Goal: Complete application form: Complete application form

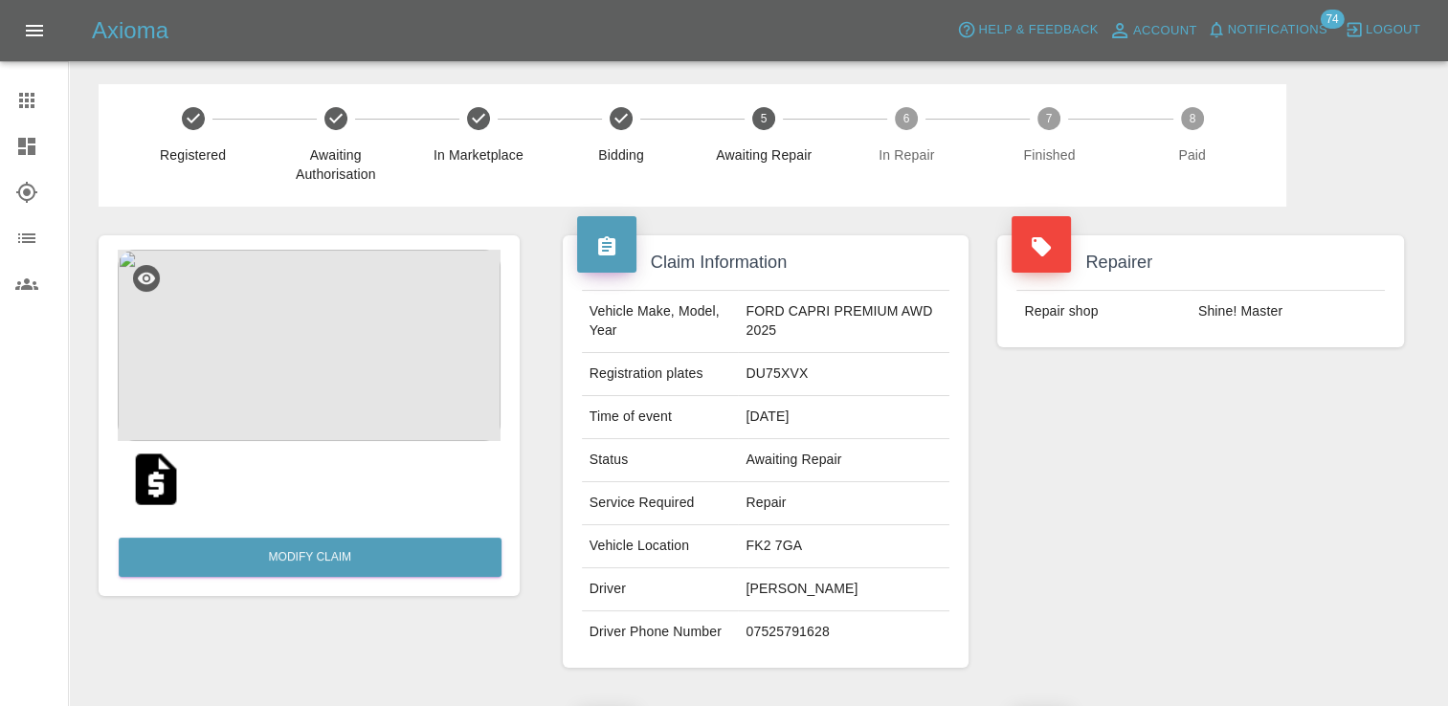
click at [33, 110] on icon at bounding box center [26, 100] width 23 height 23
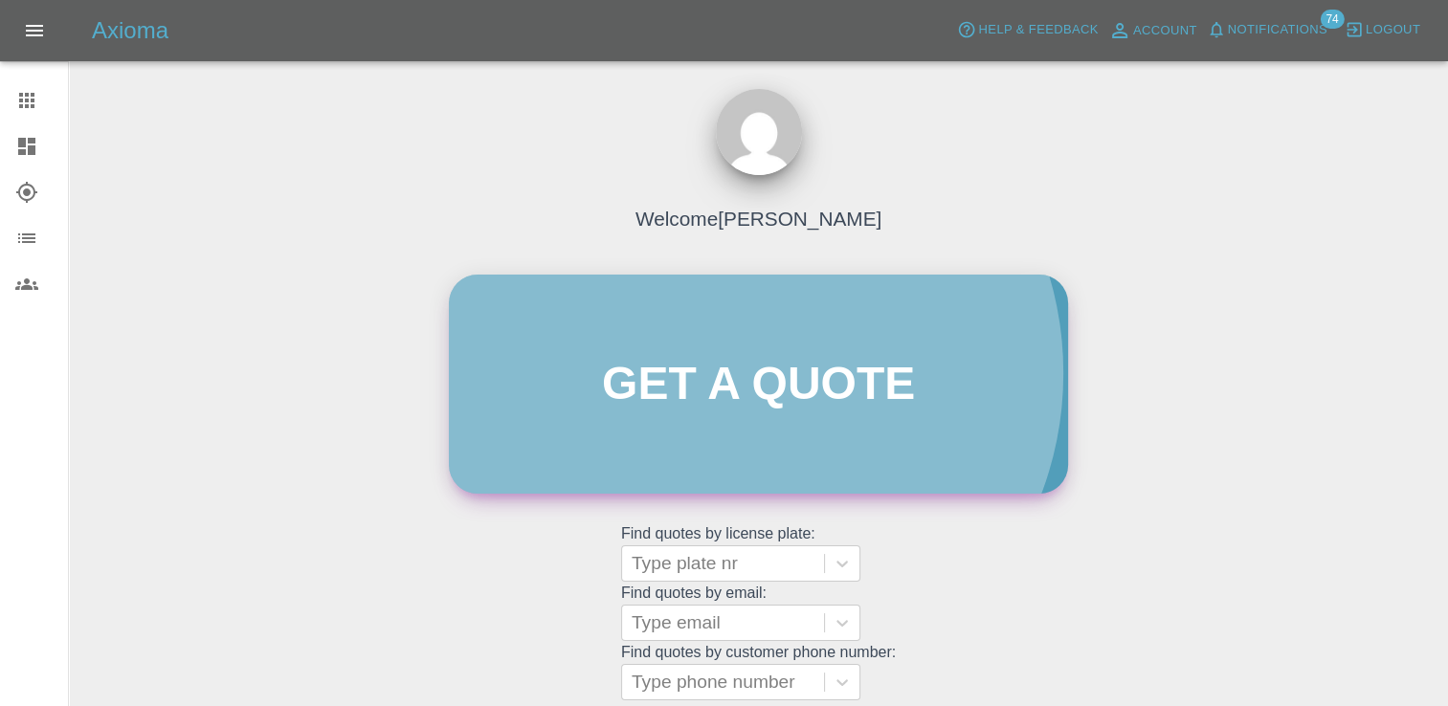
click at [738, 373] on link "Get a quote" at bounding box center [758, 384] width 619 height 219
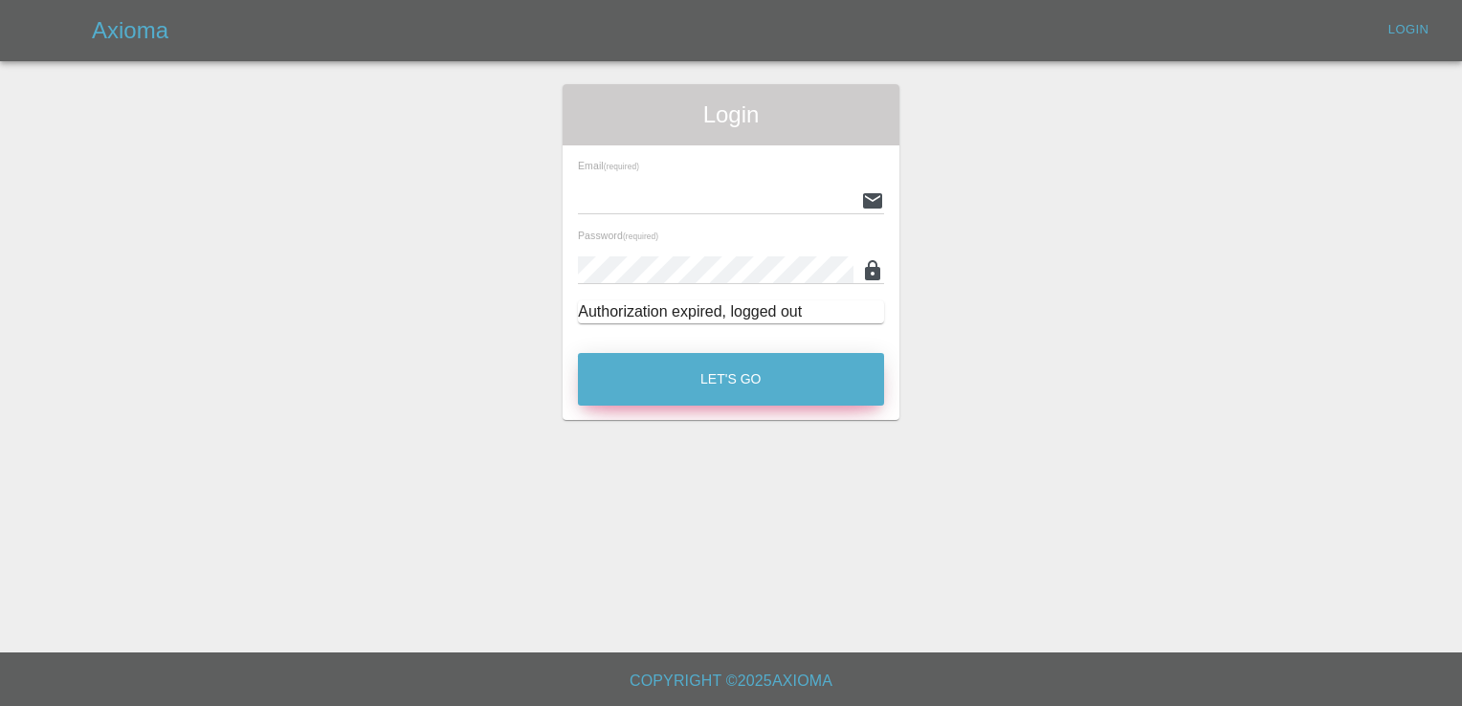
type input "samantha.stewart@greenhous.co.uk"
click at [775, 390] on button "Let's Go" at bounding box center [731, 379] width 306 height 53
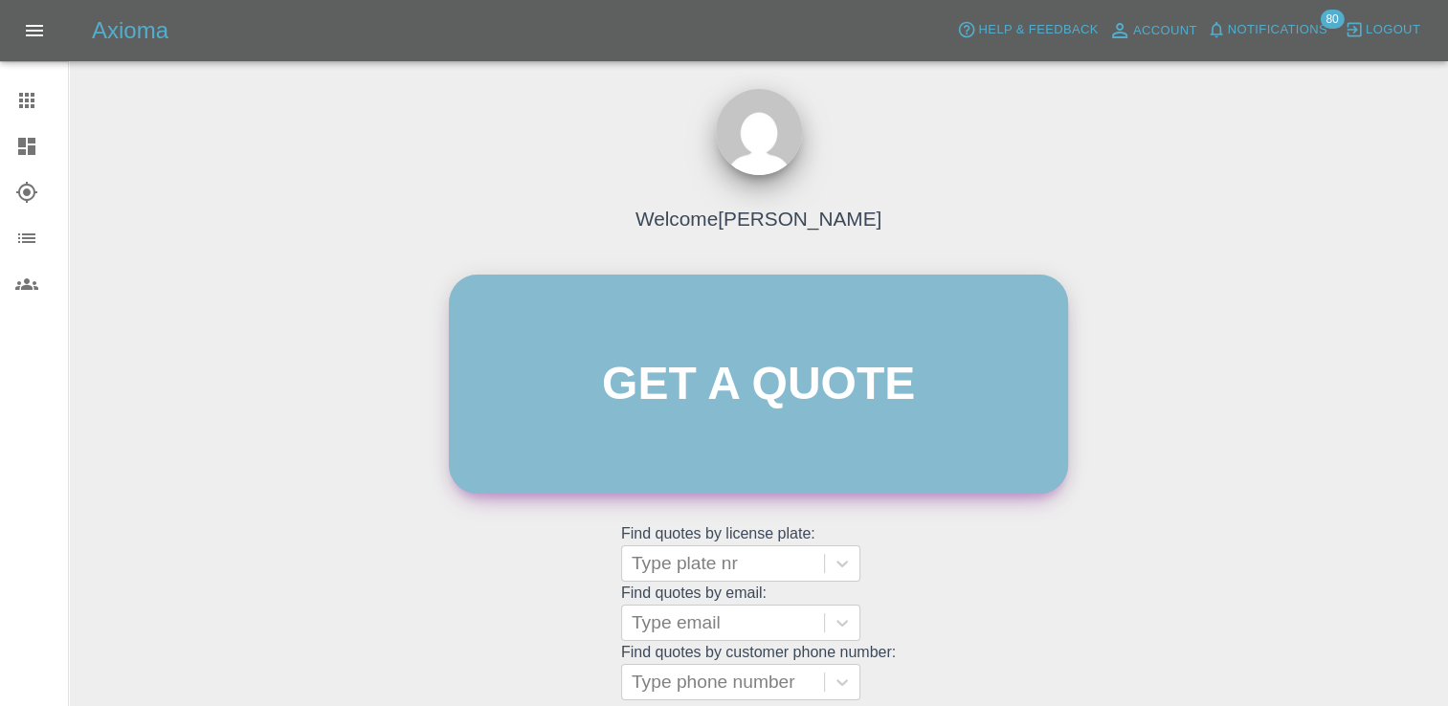
click at [808, 403] on link "Get a quote" at bounding box center [758, 384] width 619 height 219
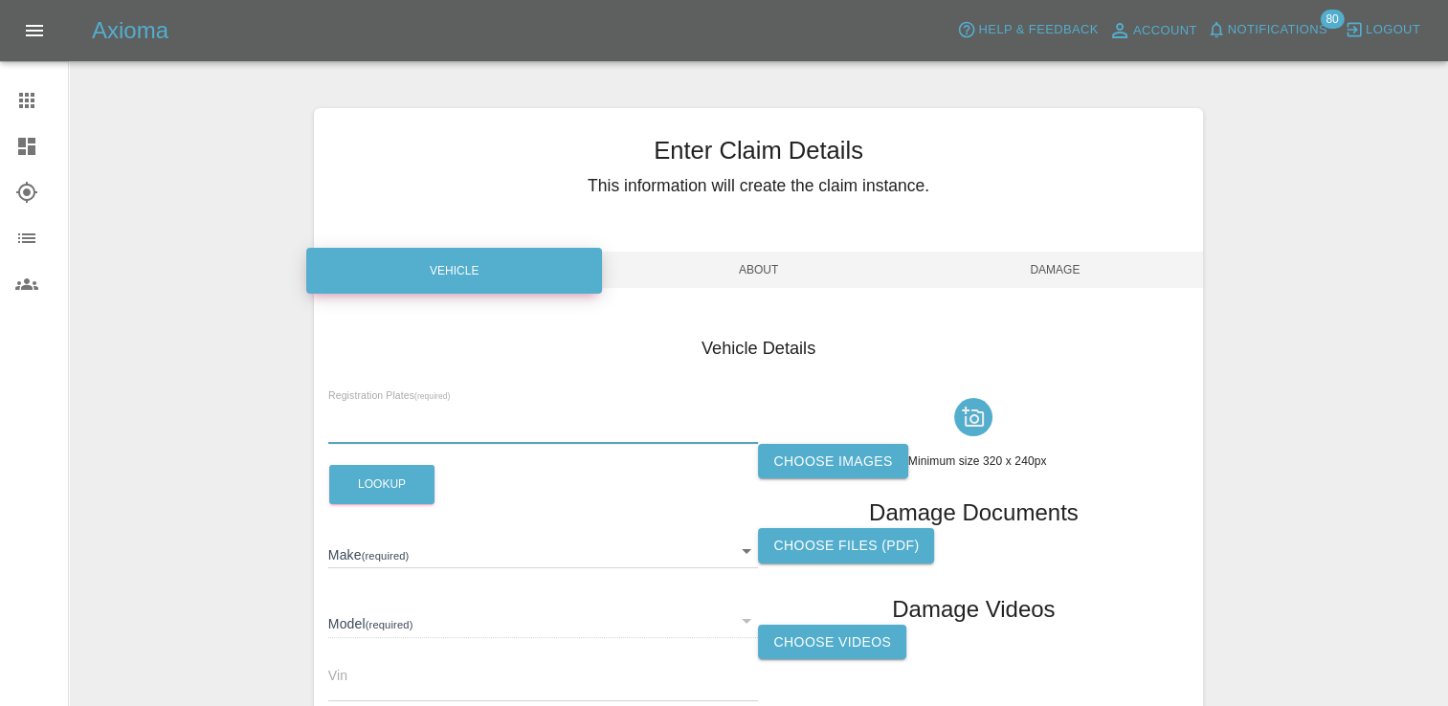
click at [498, 424] on input "text" at bounding box center [543, 430] width 431 height 28
paste input "katie@supercleanuk.co.uk"
type input "katie@supercleanuk.co.uk"
paste input "YH75TNL"
type input "YH75TNL"
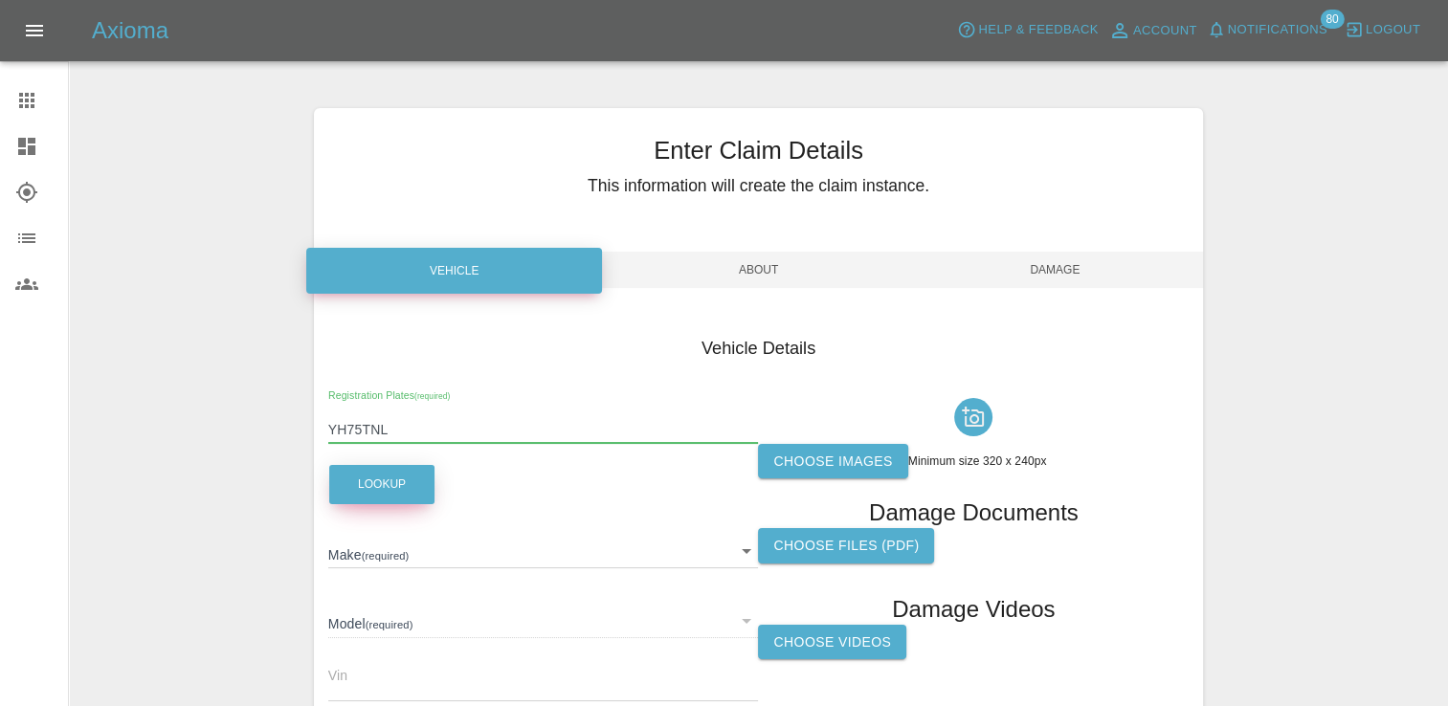
click at [400, 480] on button "Lookup" at bounding box center [381, 484] width 105 height 39
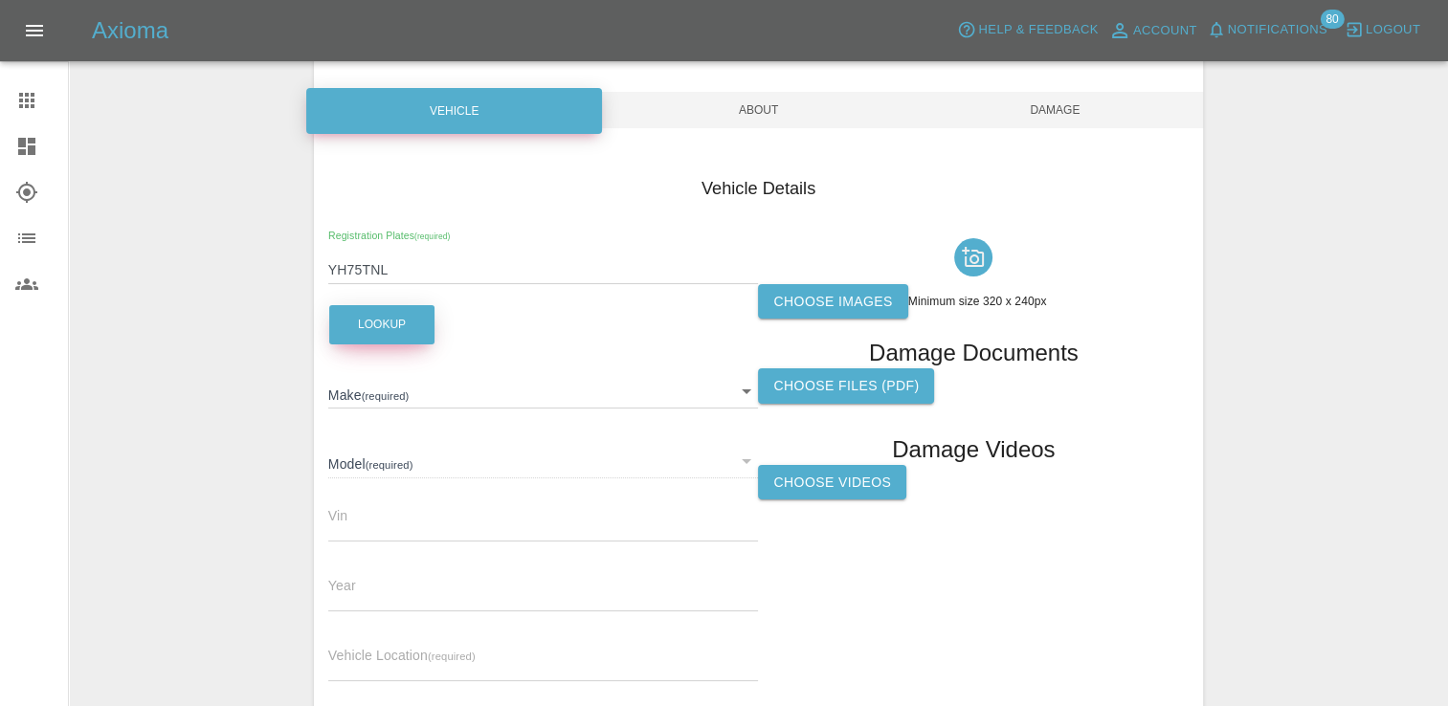
scroll to position [172, 0]
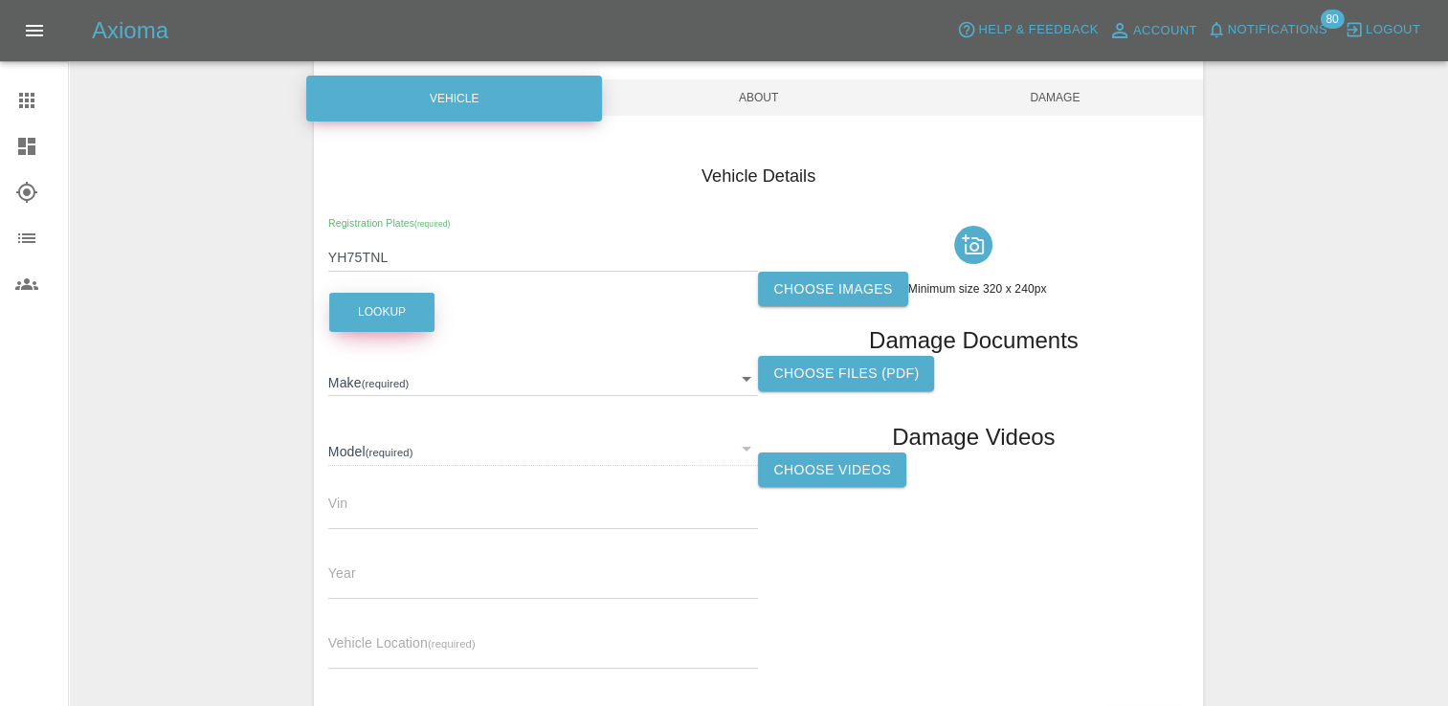
type input "BYD"
type input "SEAL U BOOST"
type input "2025"
click at [831, 272] on label "Choose images" at bounding box center [832, 289] width 149 height 35
click at [0, 0] on input "Choose images" at bounding box center [0, 0] width 0 height 0
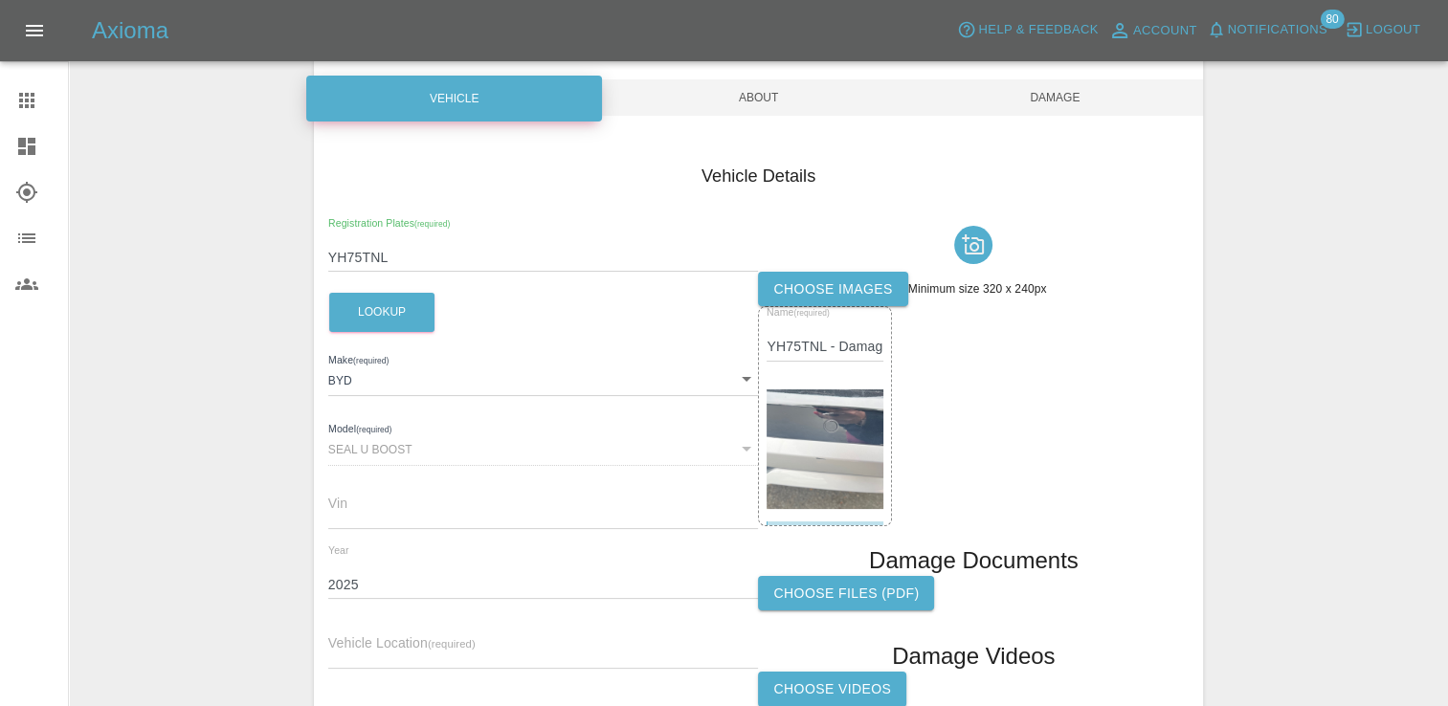
scroll to position [352, 0]
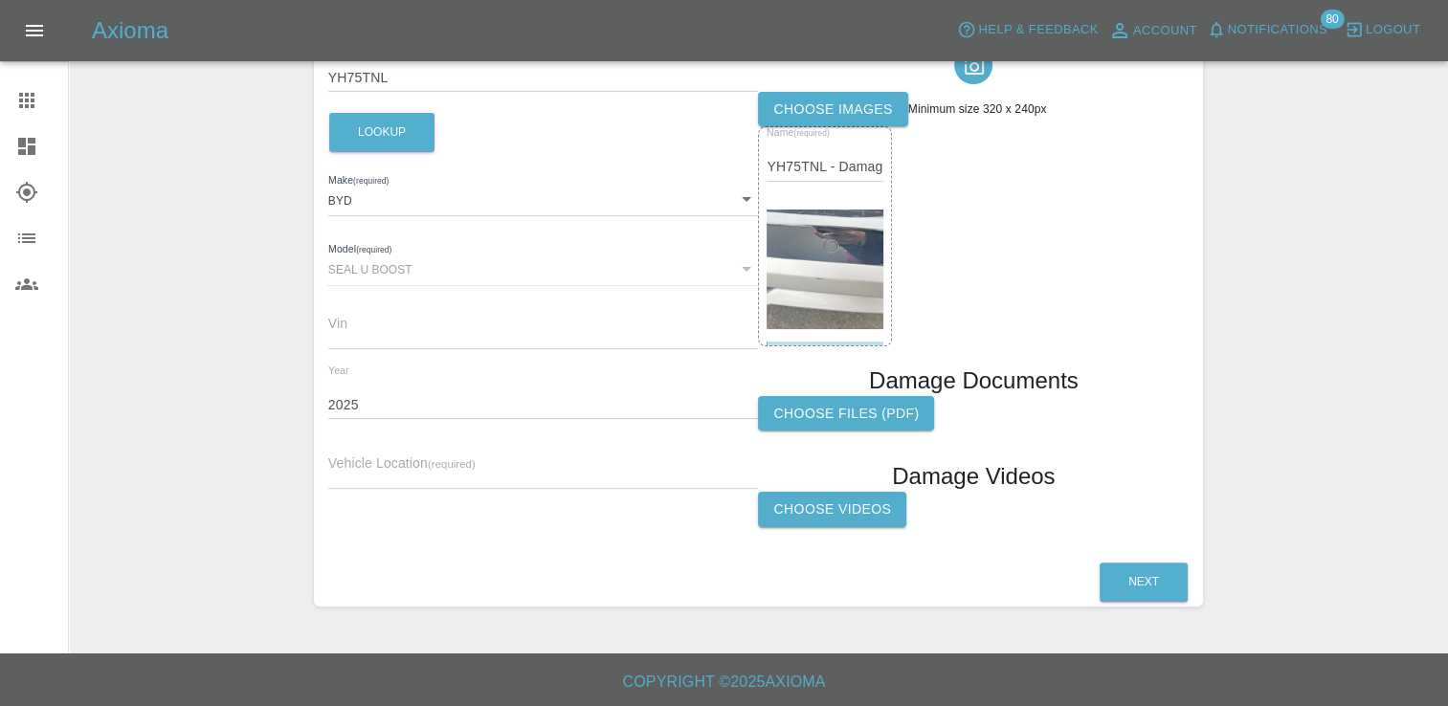
click at [433, 481] on input "text" at bounding box center [543, 475] width 431 height 28
paste input "75 Winslow Avenue, Droitwich, WR9 8PU"
type input "75 Winslow Avenue, Droitwich, WR9 8PU"
click at [1144, 571] on button "Next" at bounding box center [1143, 582] width 88 height 39
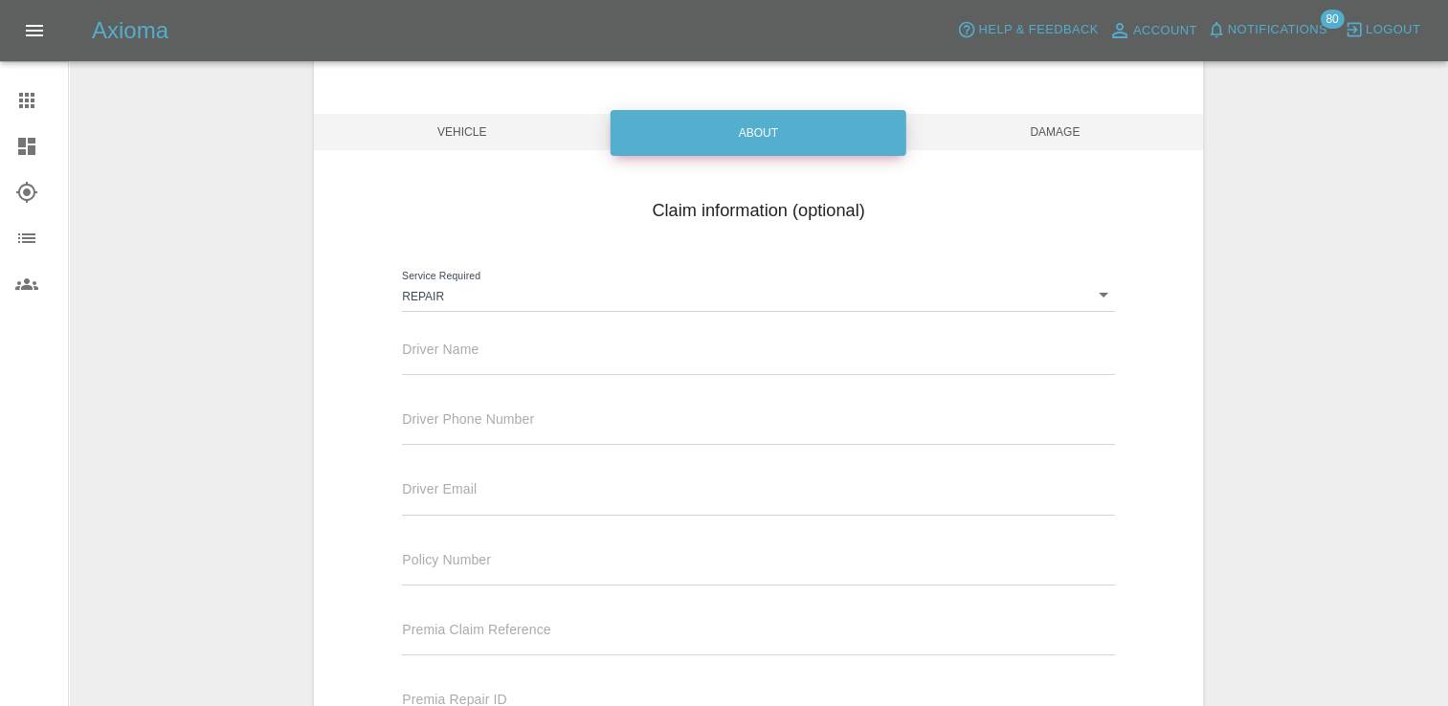
scroll to position [134, 0]
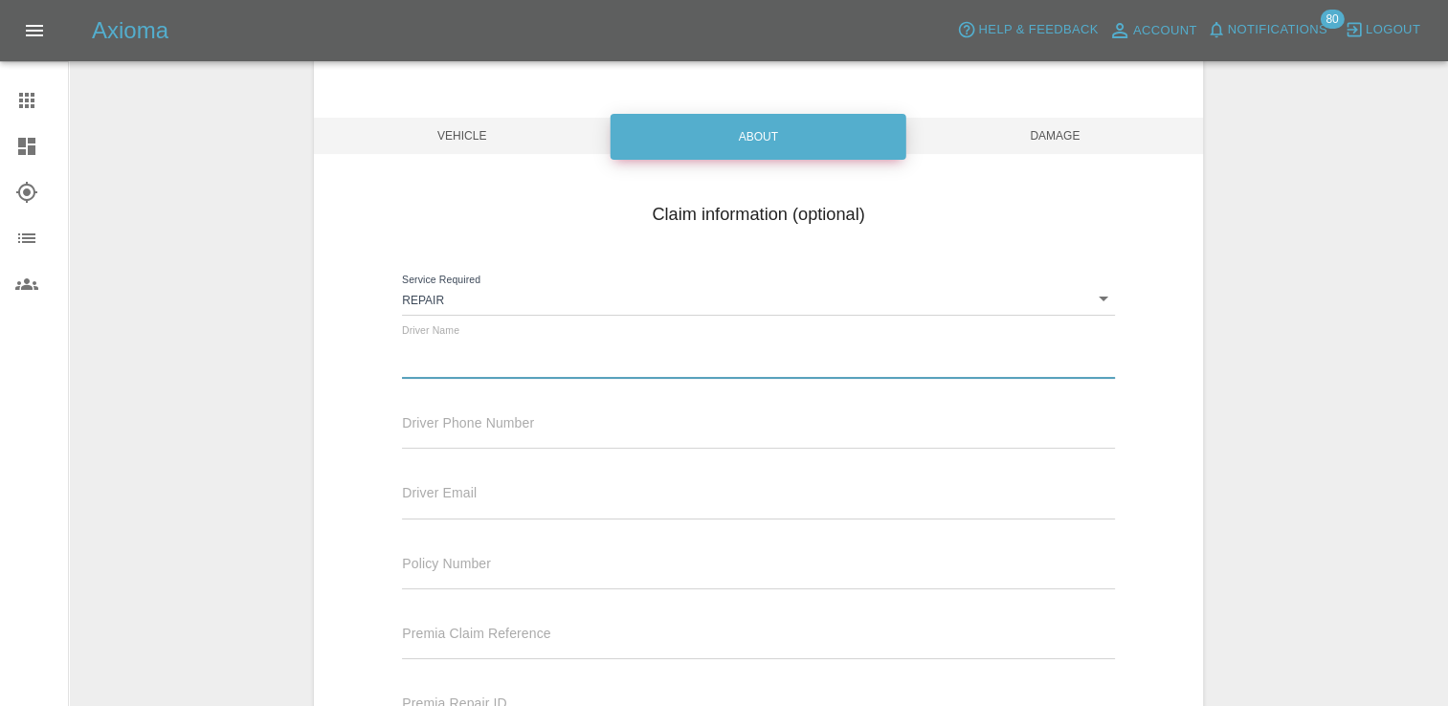
click at [490, 370] on input "text" at bounding box center [758, 365] width 712 height 28
paste input "Katie Hughes"
type input "Katie Hughes"
click at [562, 436] on input "text" at bounding box center [758, 435] width 712 height 28
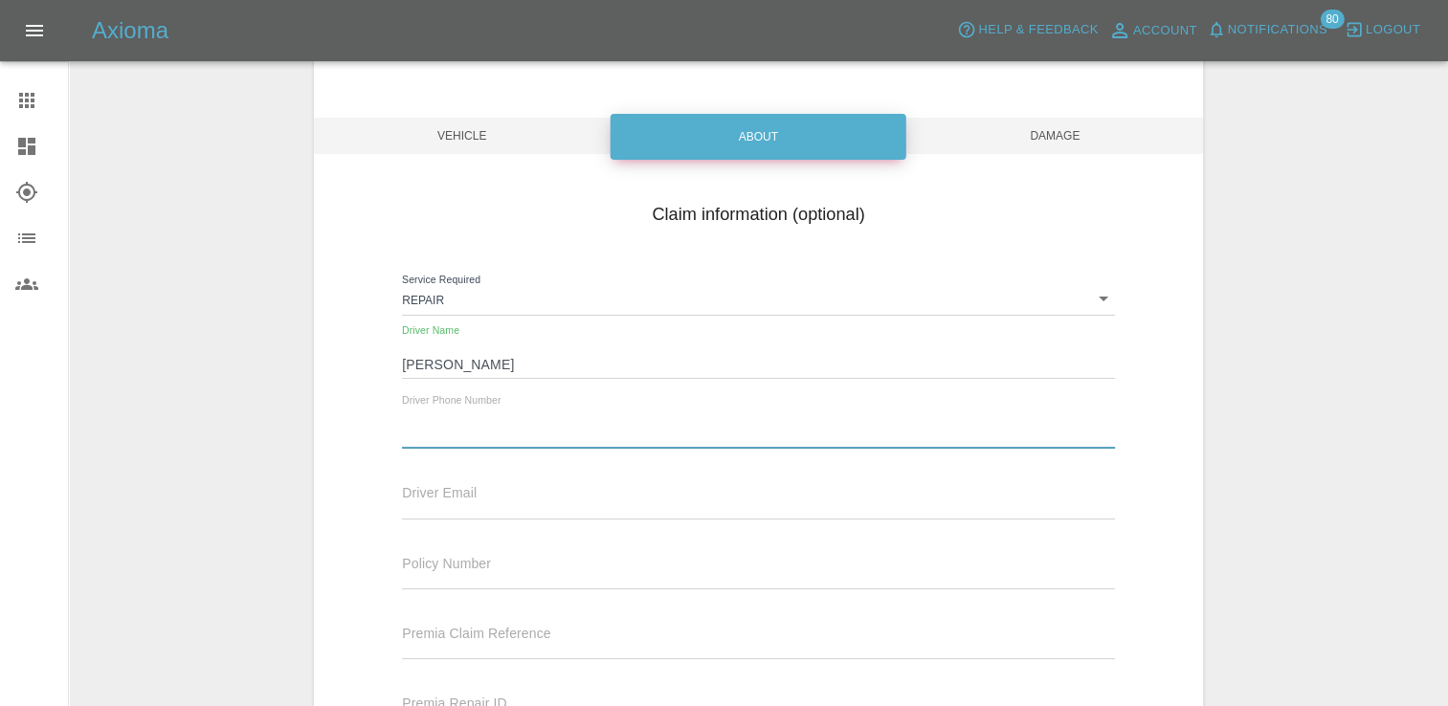
paste input "07585 007178"
click at [447, 431] on input "07585 007178" at bounding box center [758, 435] width 712 height 28
type input "07585007178"
click at [612, 498] on input "text" at bounding box center [758, 505] width 712 height 28
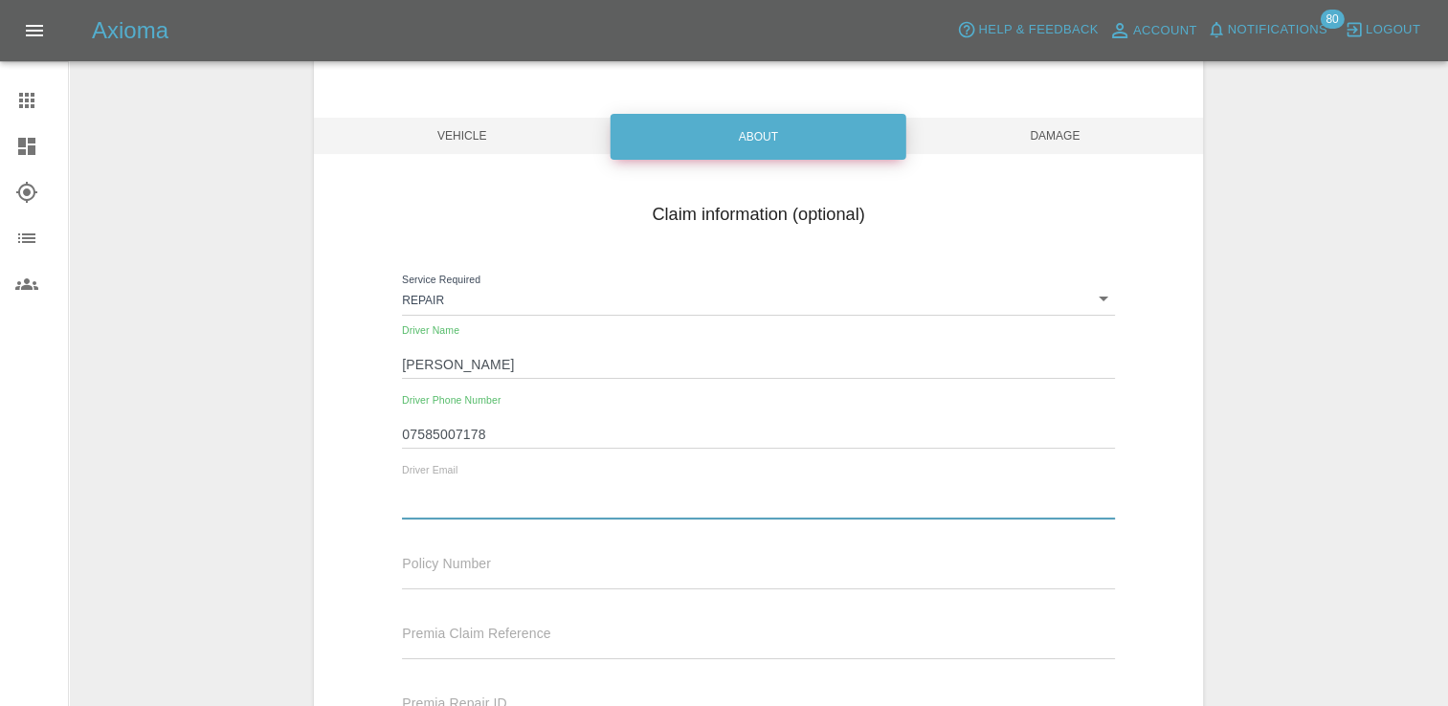
paste input "katie@supercleanuk.co.uk"
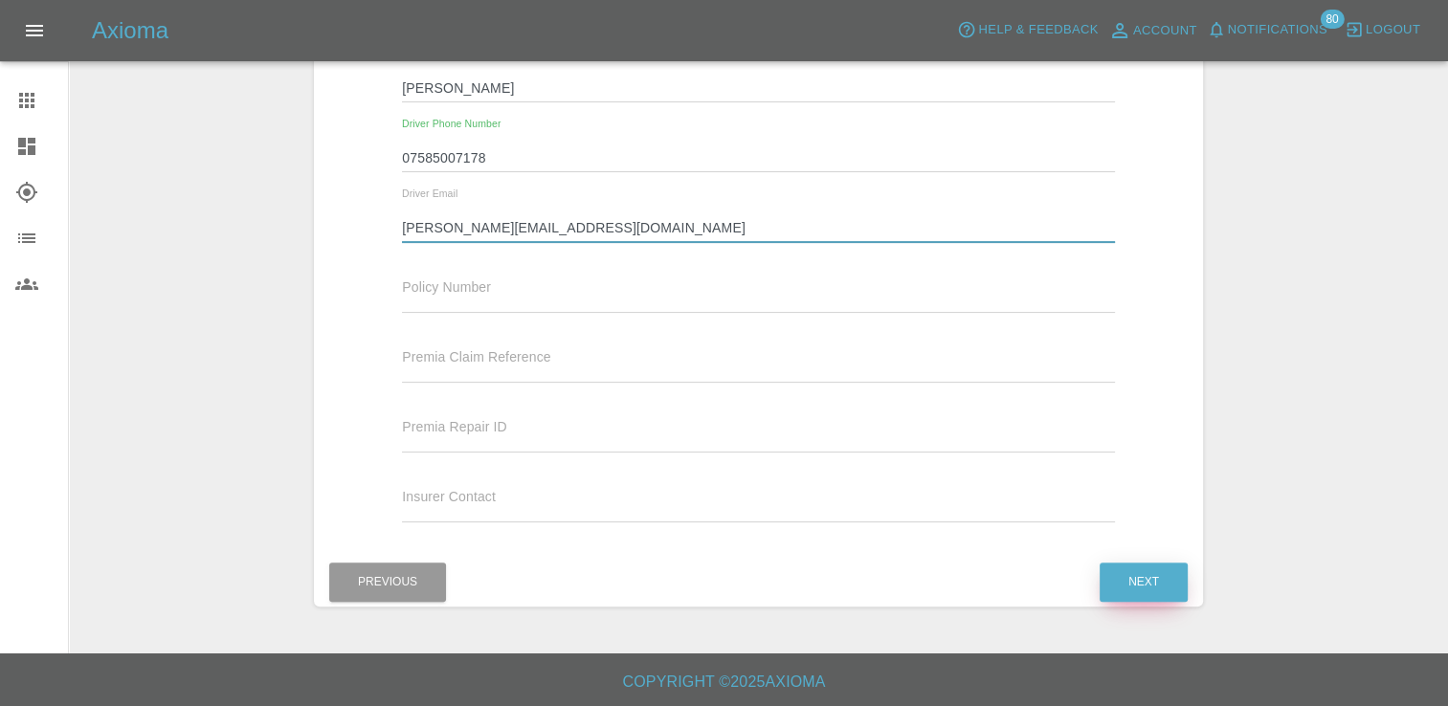
type input "katie@supercleanuk.co.uk"
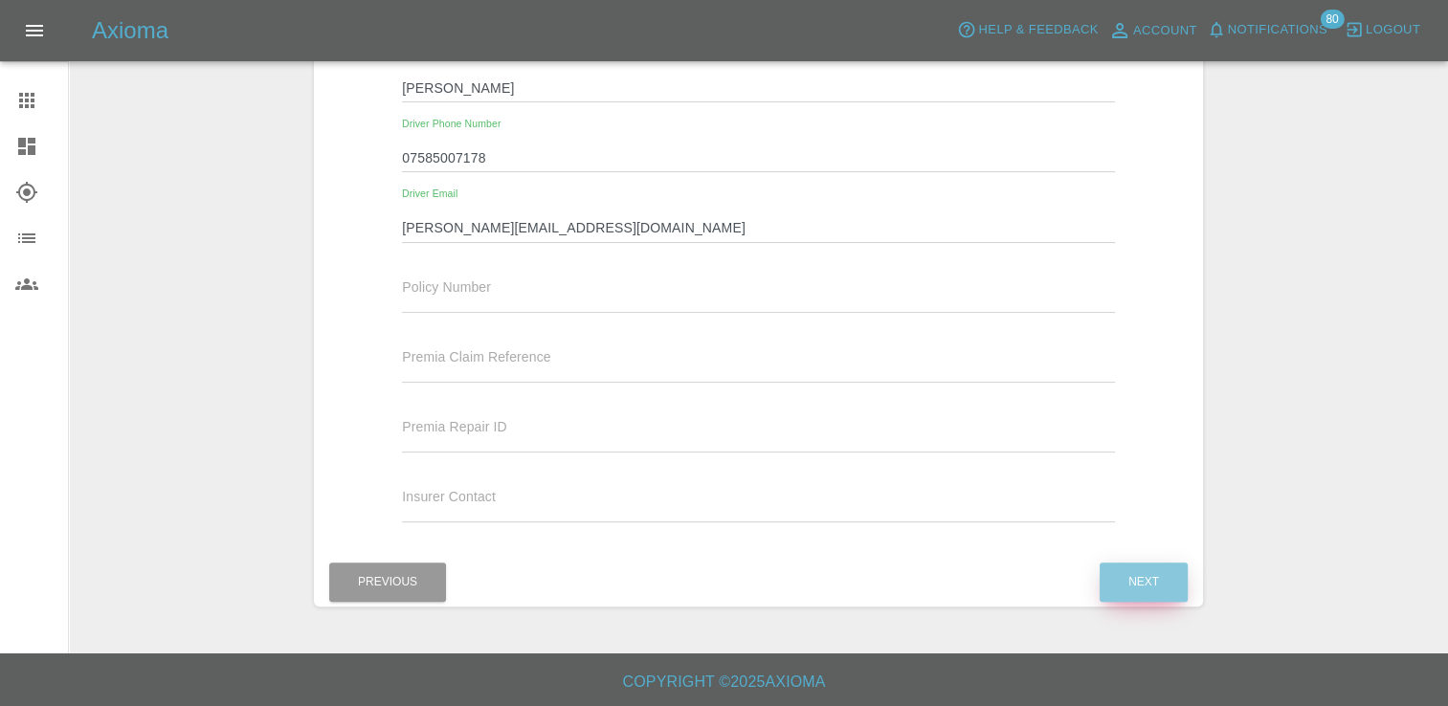
click at [1150, 587] on button "Next" at bounding box center [1143, 582] width 88 height 39
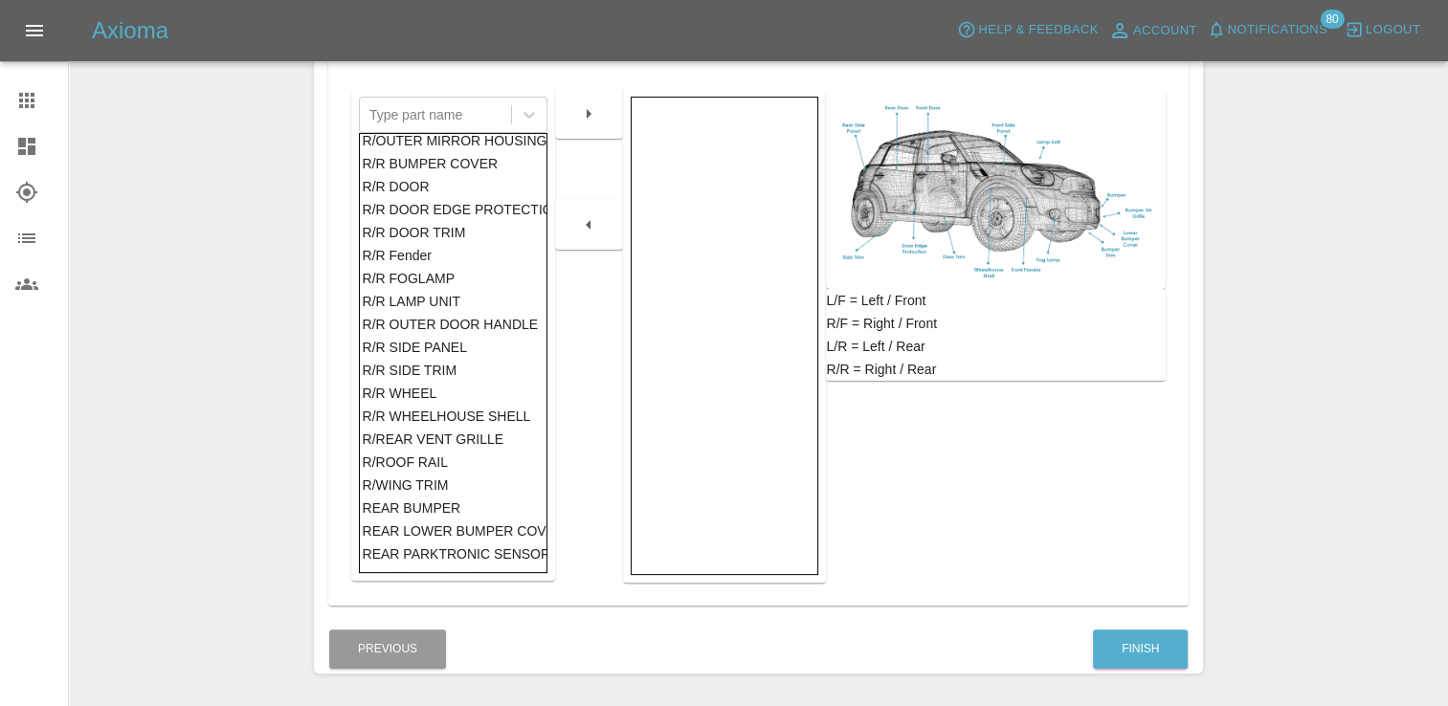
scroll to position [1119, 0]
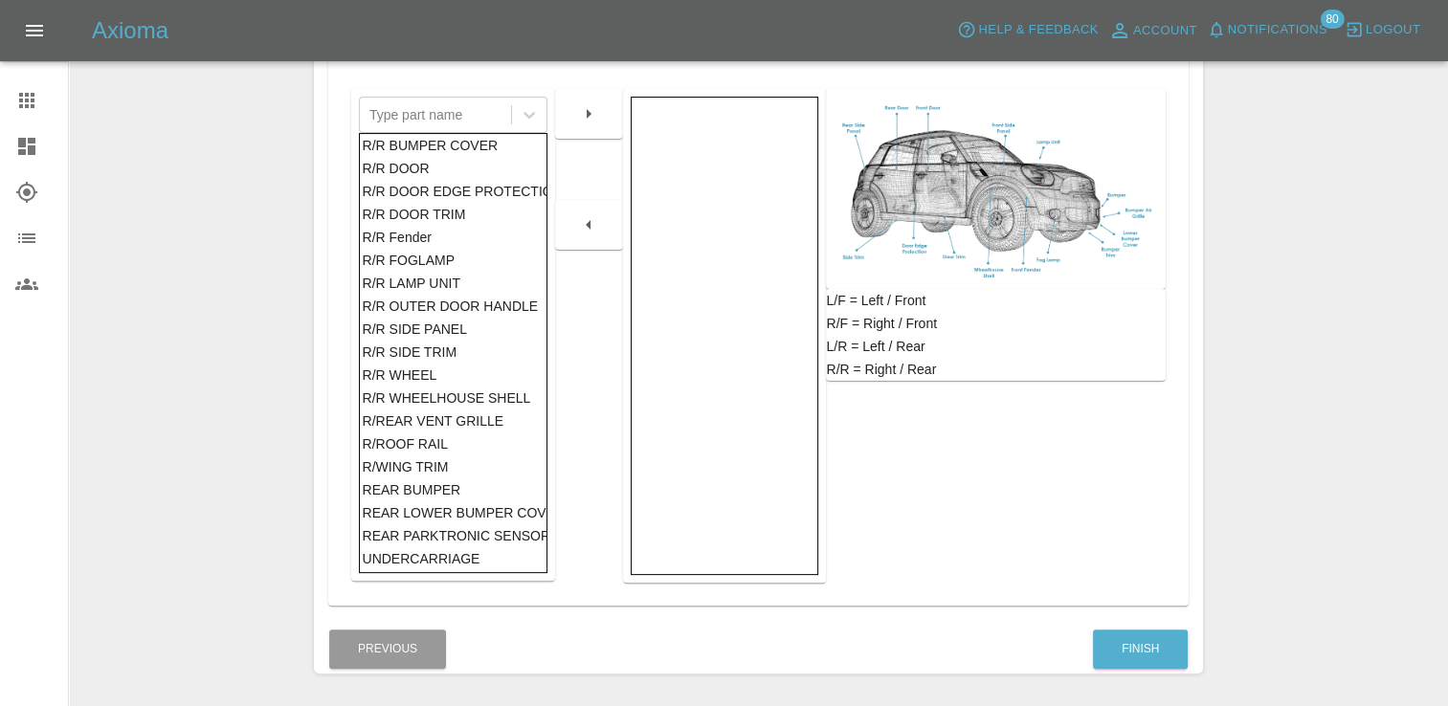
click at [422, 478] on div "REAR BUMPER" at bounding box center [453, 489] width 182 height 23
click at [586, 119] on icon "button" at bounding box center [588, 113] width 23 height 23
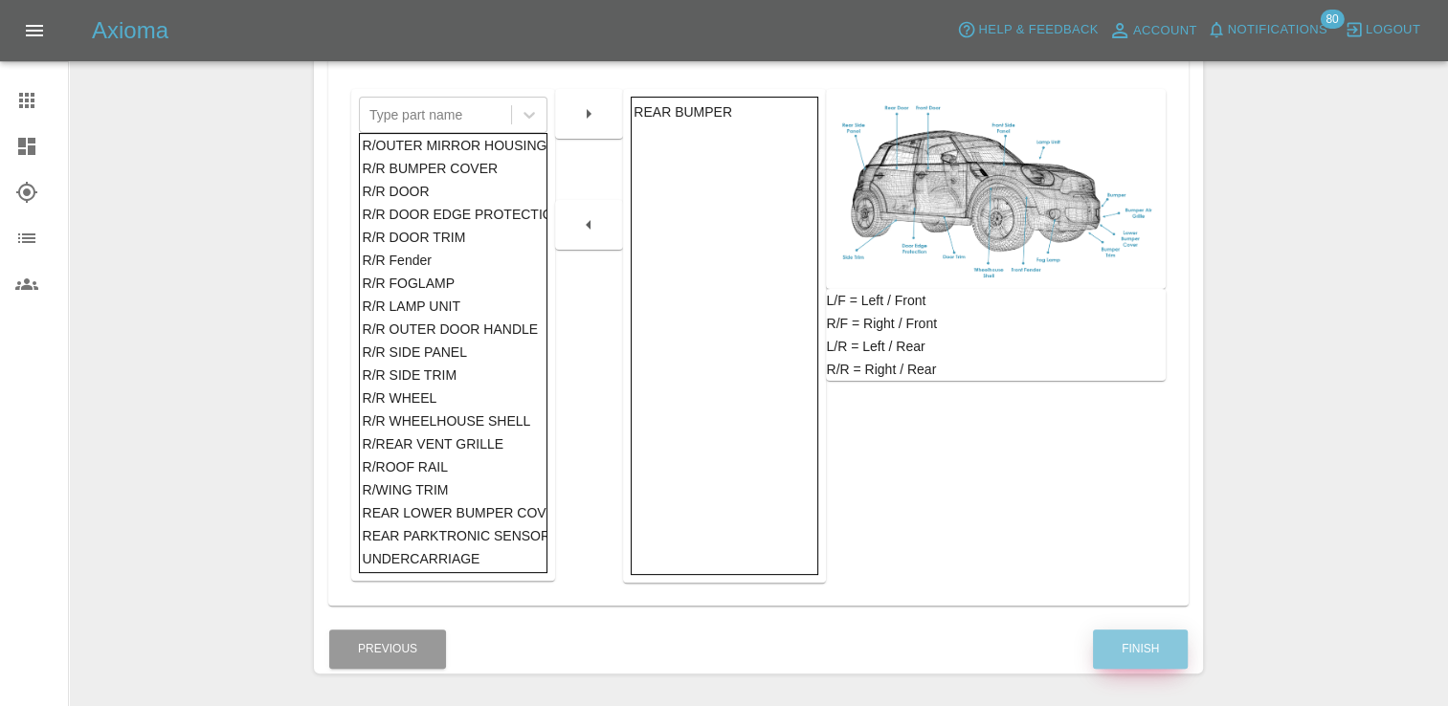
click at [1129, 633] on button "Finish" at bounding box center [1140, 649] width 95 height 39
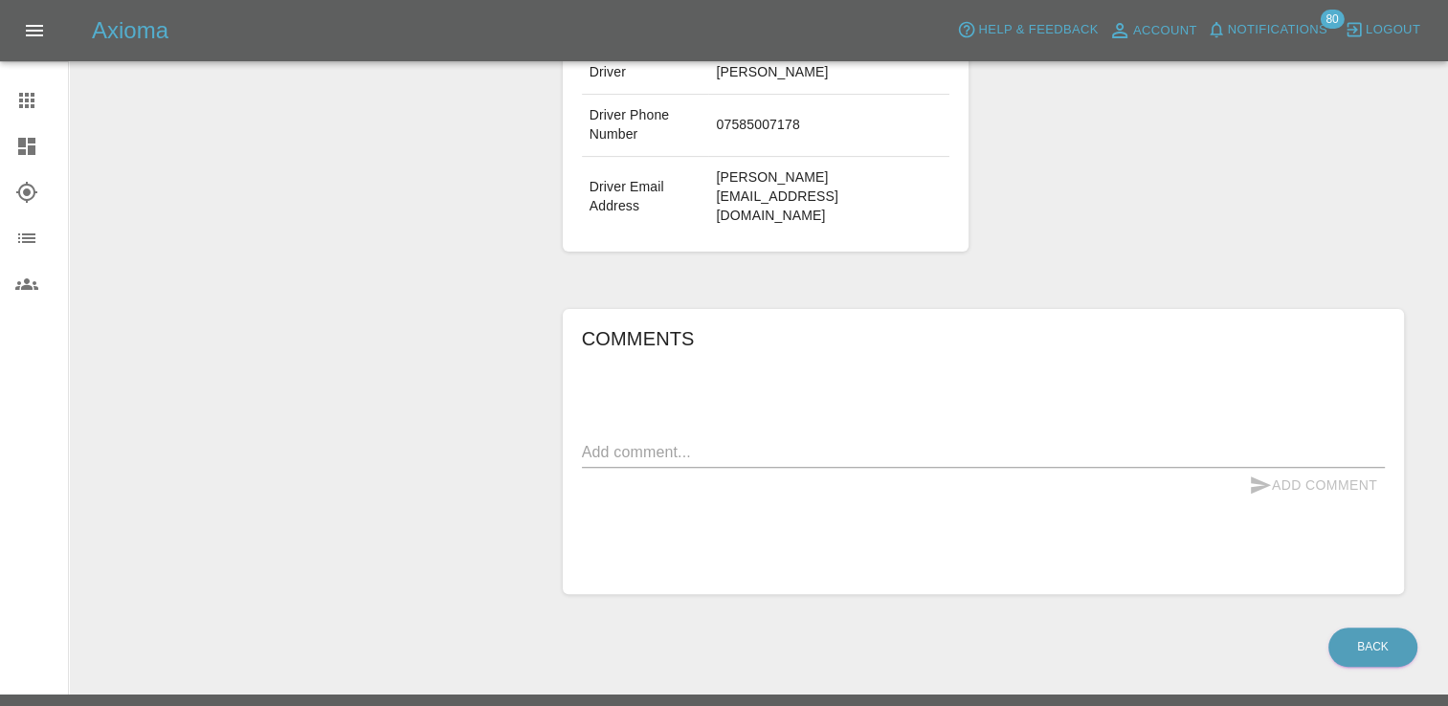
scroll to position [556, 0]
click at [844, 440] on textarea at bounding box center [983, 451] width 803 height 22
type textarea "Scratch to rear bumper"
click at [1328, 467] on button "Add Comment" at bounding box center [1313, 484] width 144 height 35
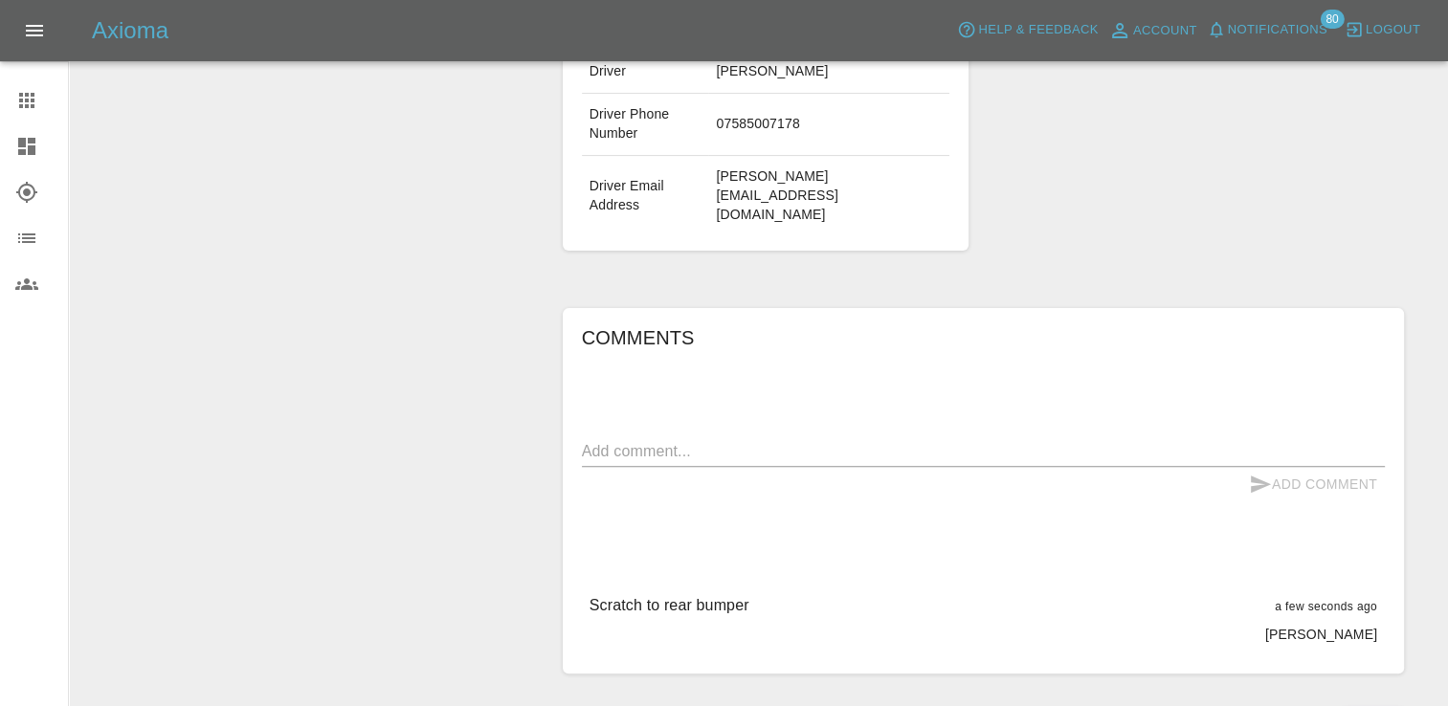
scroll to position [0, 0]
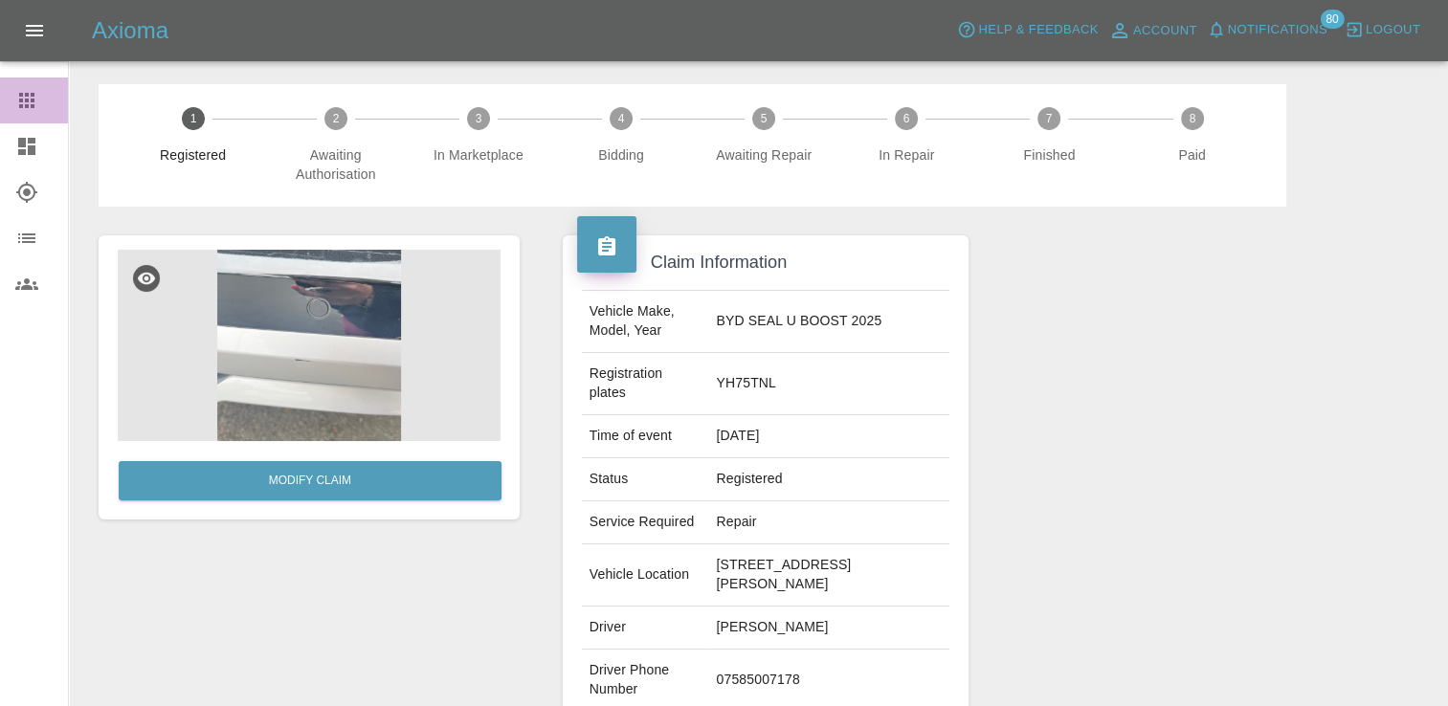
click at [34, 82] on link "Claims" at bounding box center [34, 100] width 68 height 46
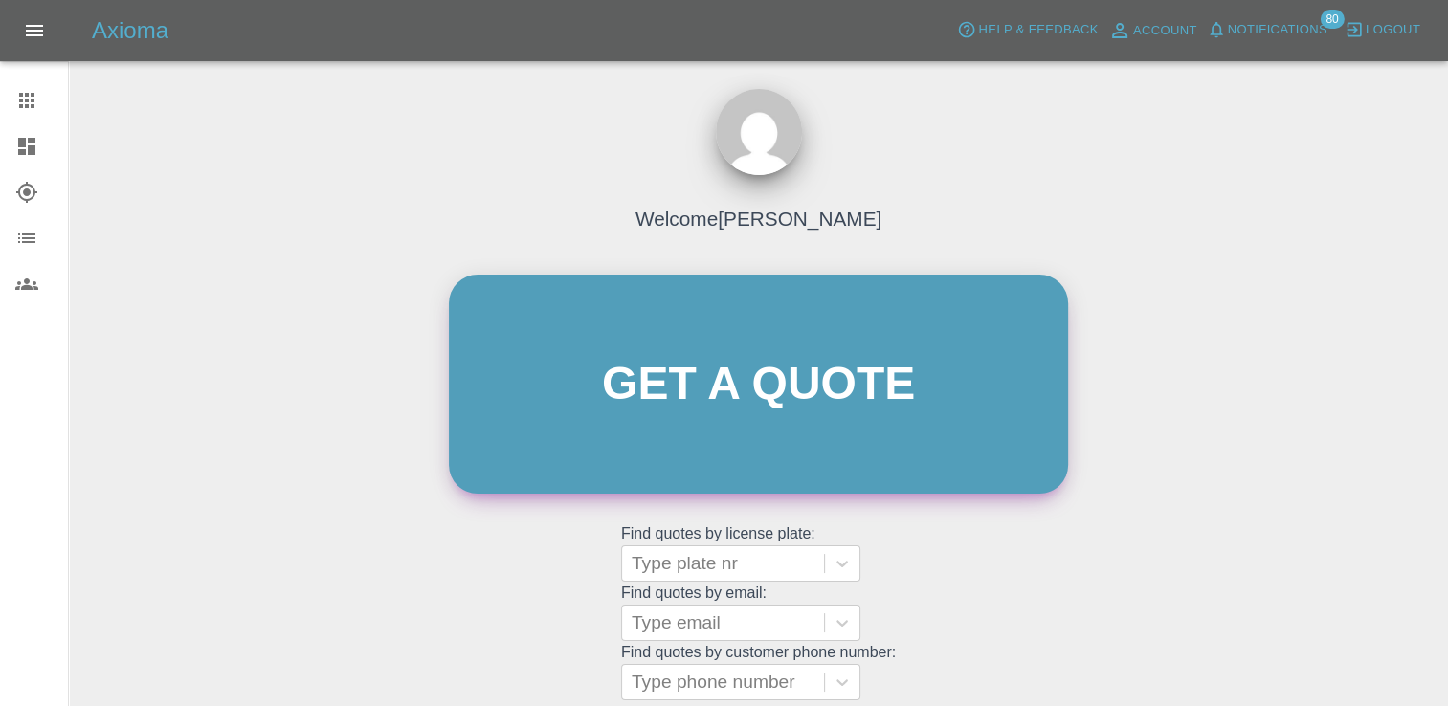
click at [657, 396] on link "Get a quote" at bounding box center [758, 384] width 619 height 219
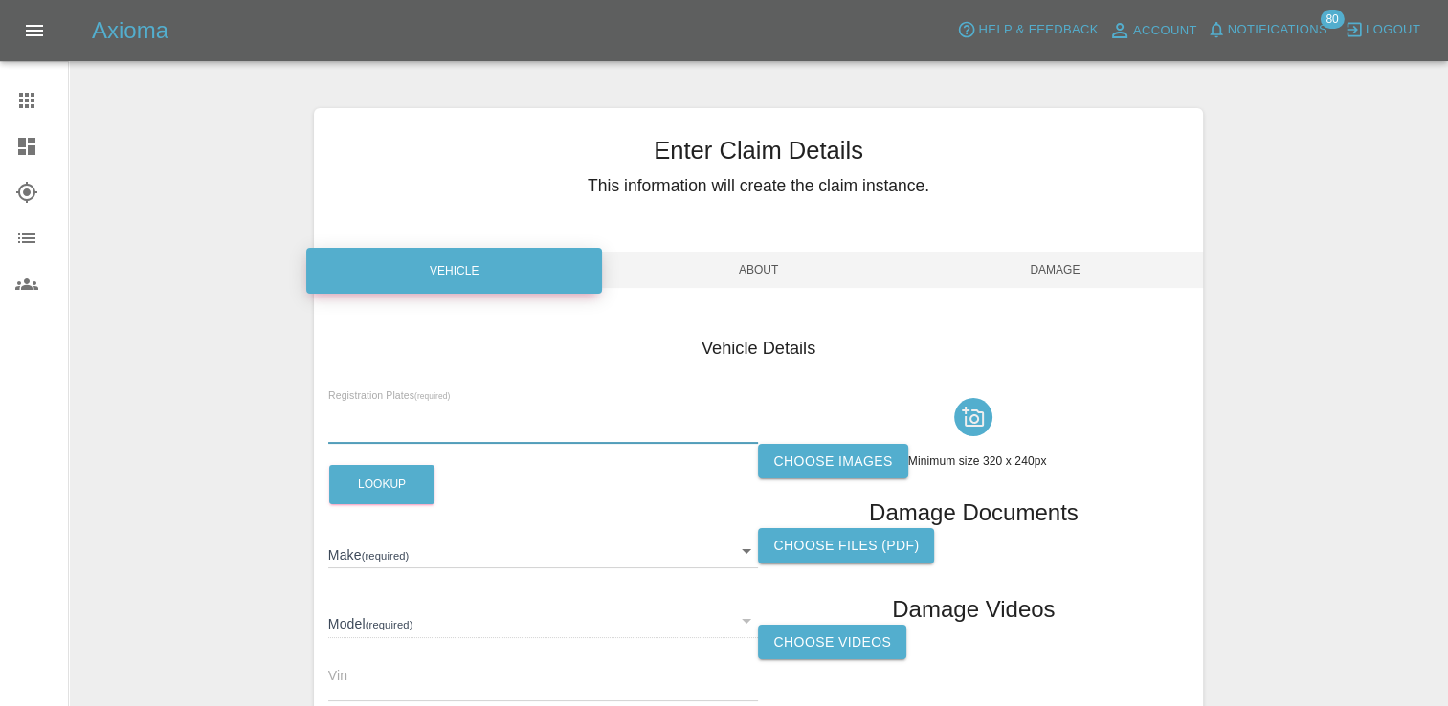
click at [499, 427] on input "text" at bounding box center [543, 430] width 431 height 28
paste input "DY75LCT"
type input "DY75LCT"
click at [389, 480] on button "Lookup" at bounding box center [381, 484] width 105 height 39
type input "VAUXHALL"
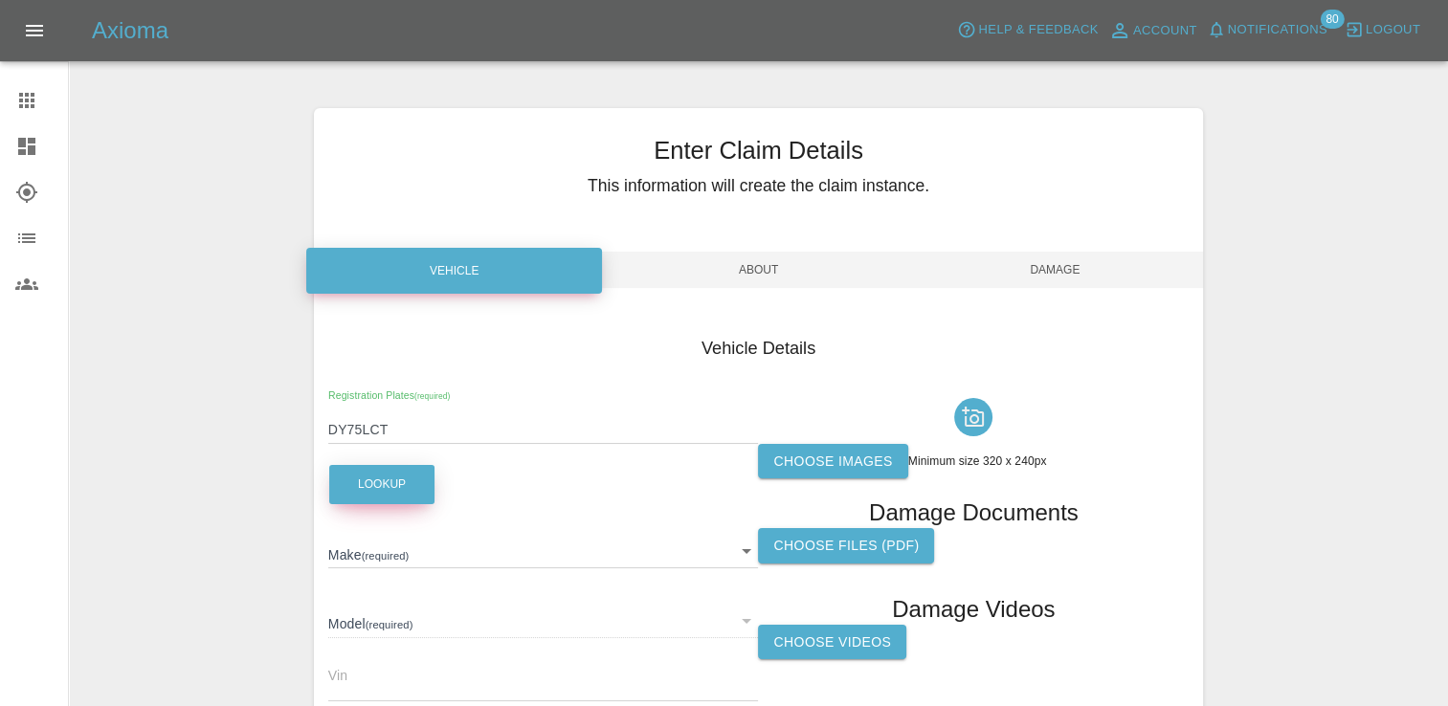
type input "CORSA E ULTIMATE"
type input "2025"
click at [843, 451] on label "Choose images" at bounding box center [832, 461] width 149 height 35
click at [0, 0] on input "Choose images" at bounding box center [0, 0] width 0 height 0
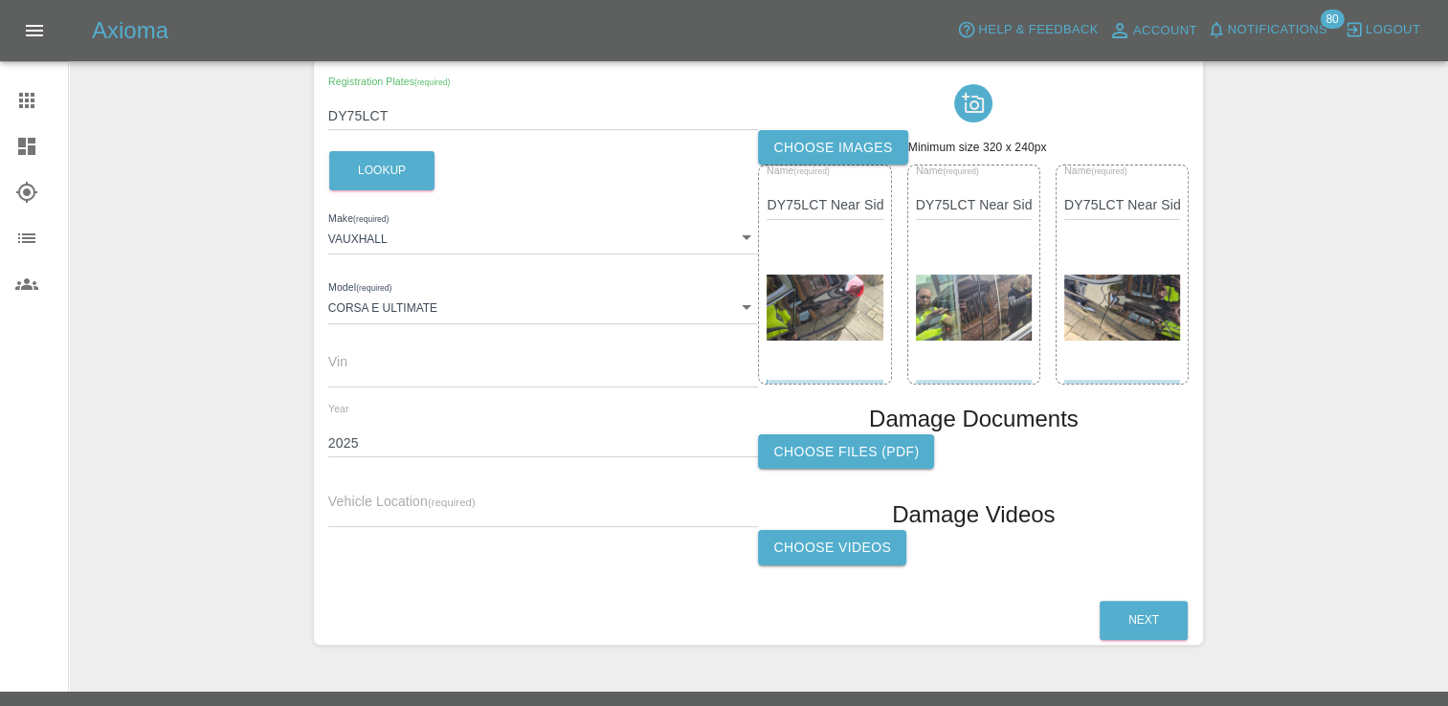
scroll to position [318, 0]
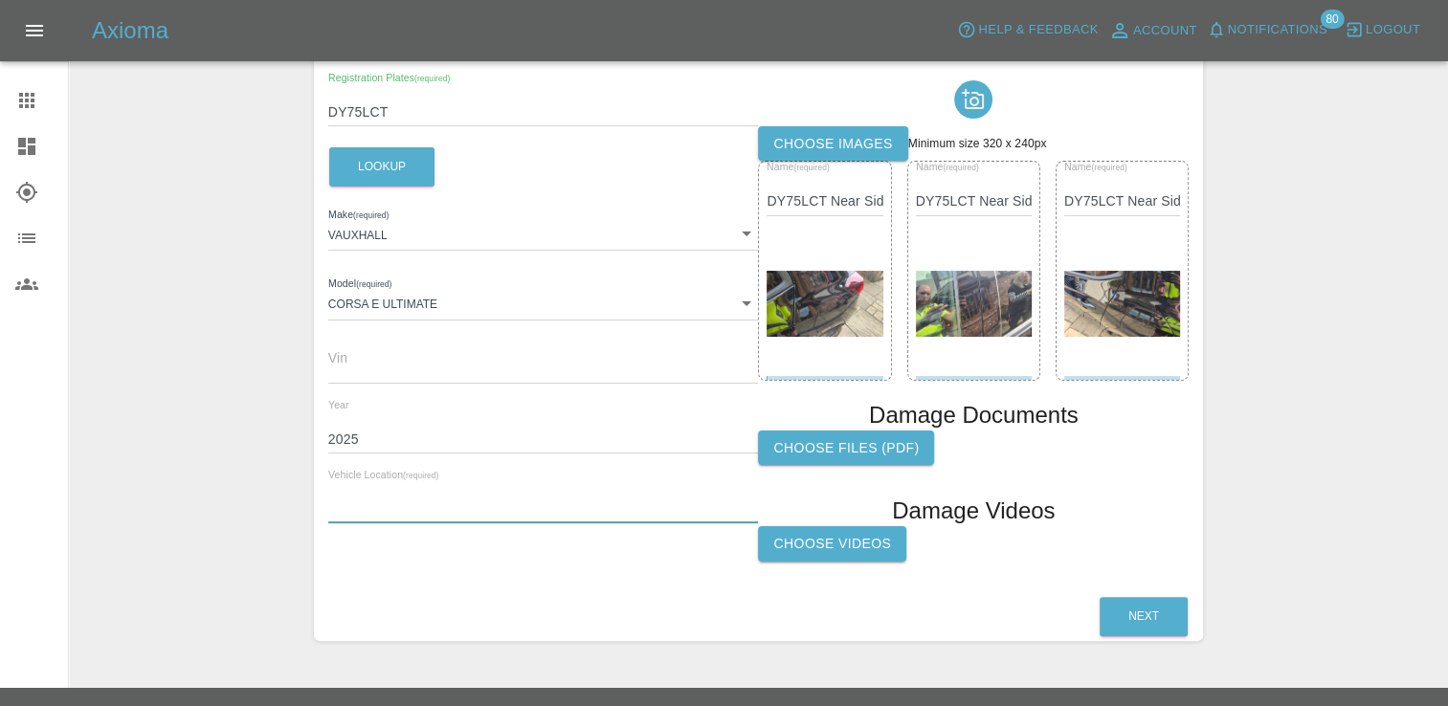
click at [476, 505] on input "text" at bounding box center [543, 510] width 431 height 28
paste input "42 Johns Terrace, Tonmawr, SA12 9UR"
type input "42 Johns Terrace, Tonmawr, SA12 9UR"
click at [1155, 632] on button "Next" at bounding box center [1143, 616] width 88 height 39
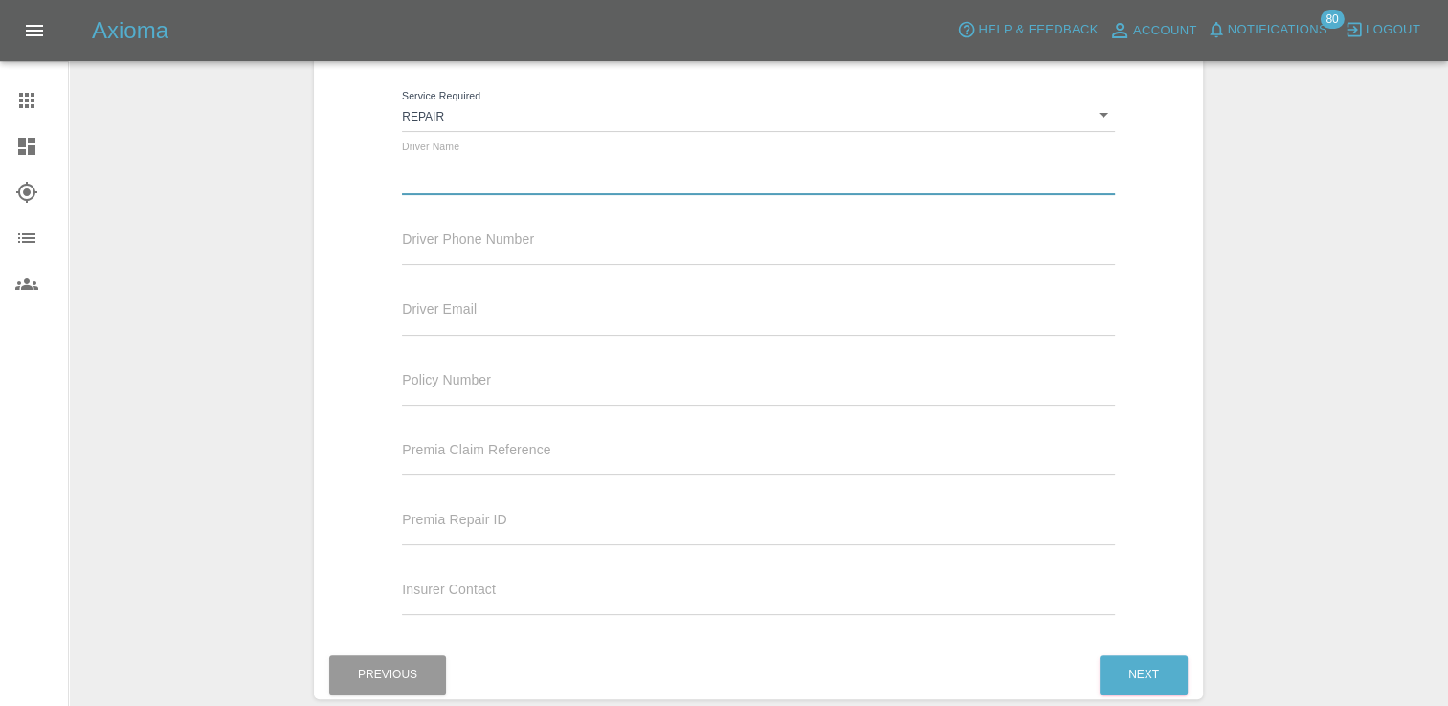
click at [461, 192] on input "text" at bounding box center [758, 181] width 712 height 28
paste input "Karen Hurley"
type input "Karen Hurley"
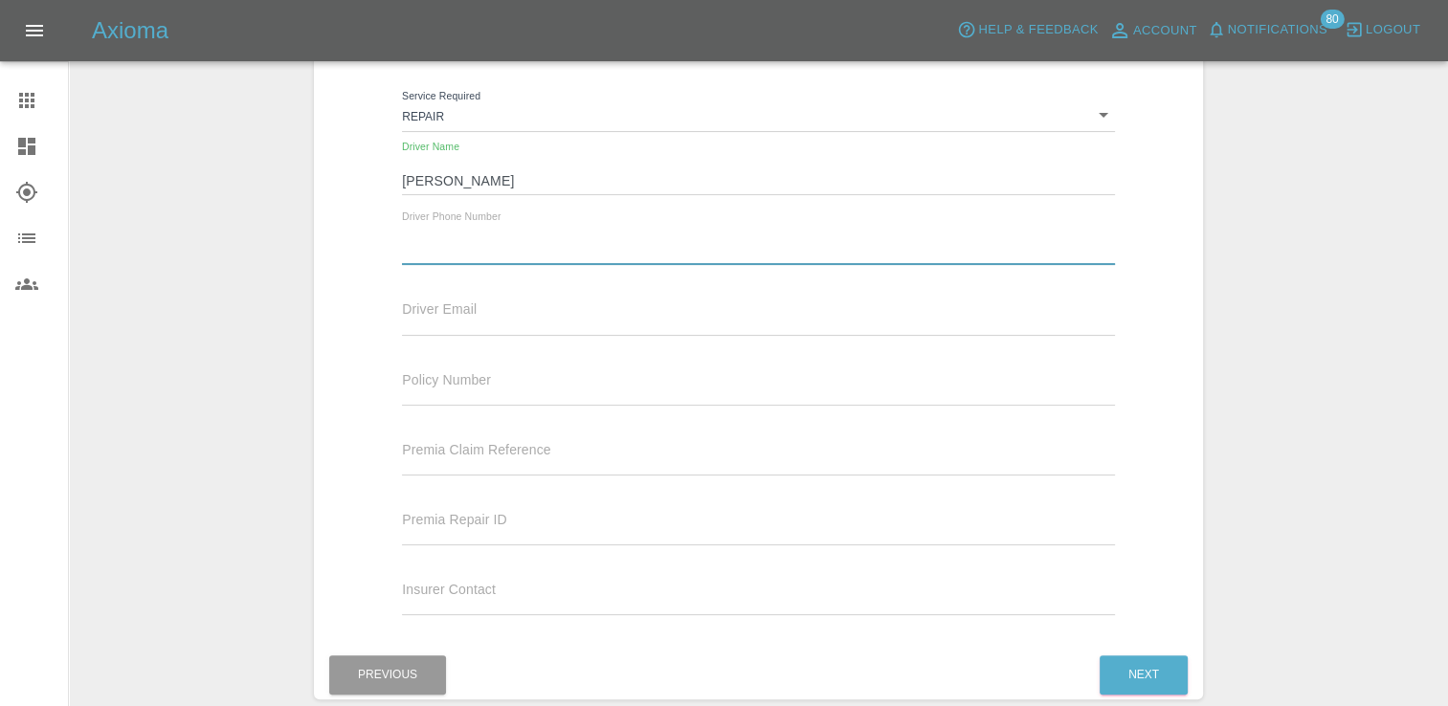
click at [536, 250] on input "text" at bounding box center [758, 251] width 712 height 28
paste input "07808 106820"
click at [453, 248] on input "07808 106820" at bounding box center [758, 251] width 712 height 28
type input "07808106820"
drag, startPoint x: 510, startPoint y: 293, endPoint x: 463, endPoint y: 335, distance: 63.0
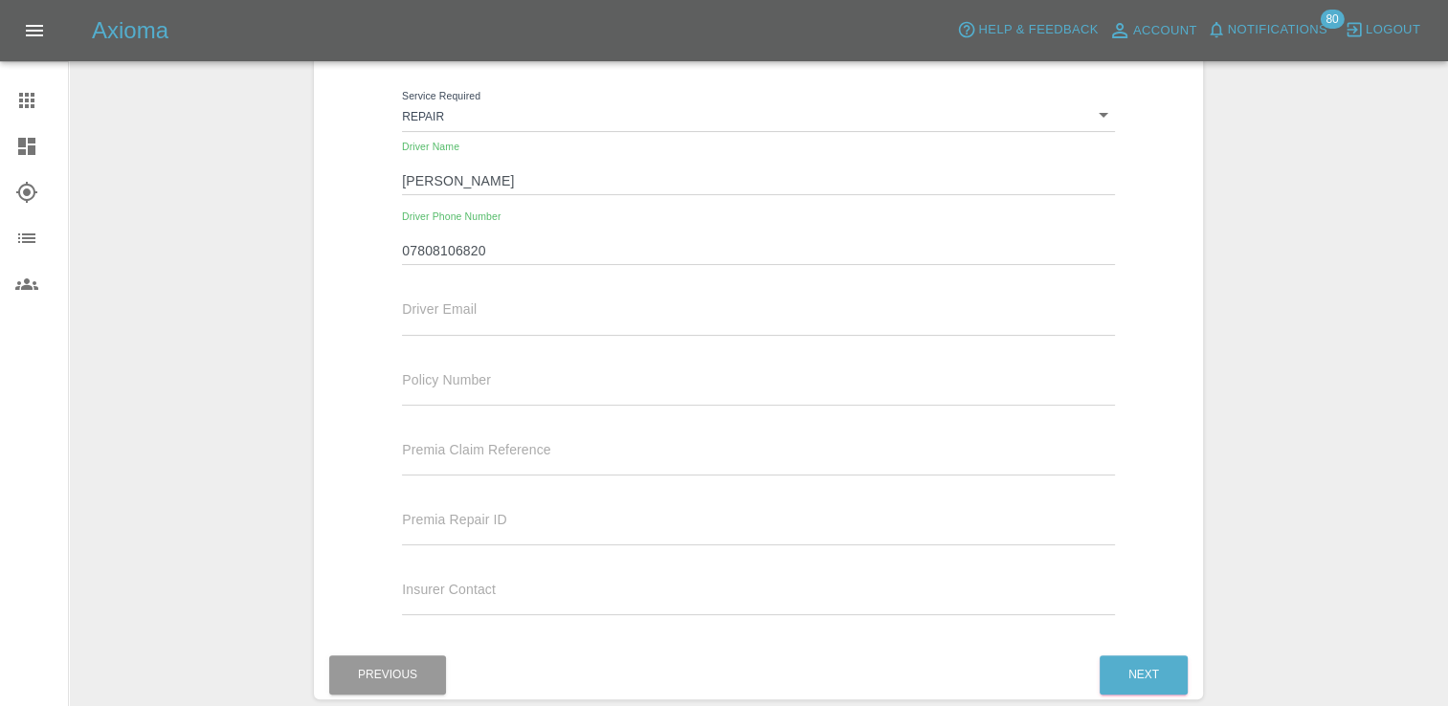
click at [463, 335] on div "Driver Email" at bounding box center [757, 316] width 741 height 70
click at [448, 321] on input "text" at bounding box center [758, 321] width 712 height 28
paste input "karen.hurley@pwc.com"
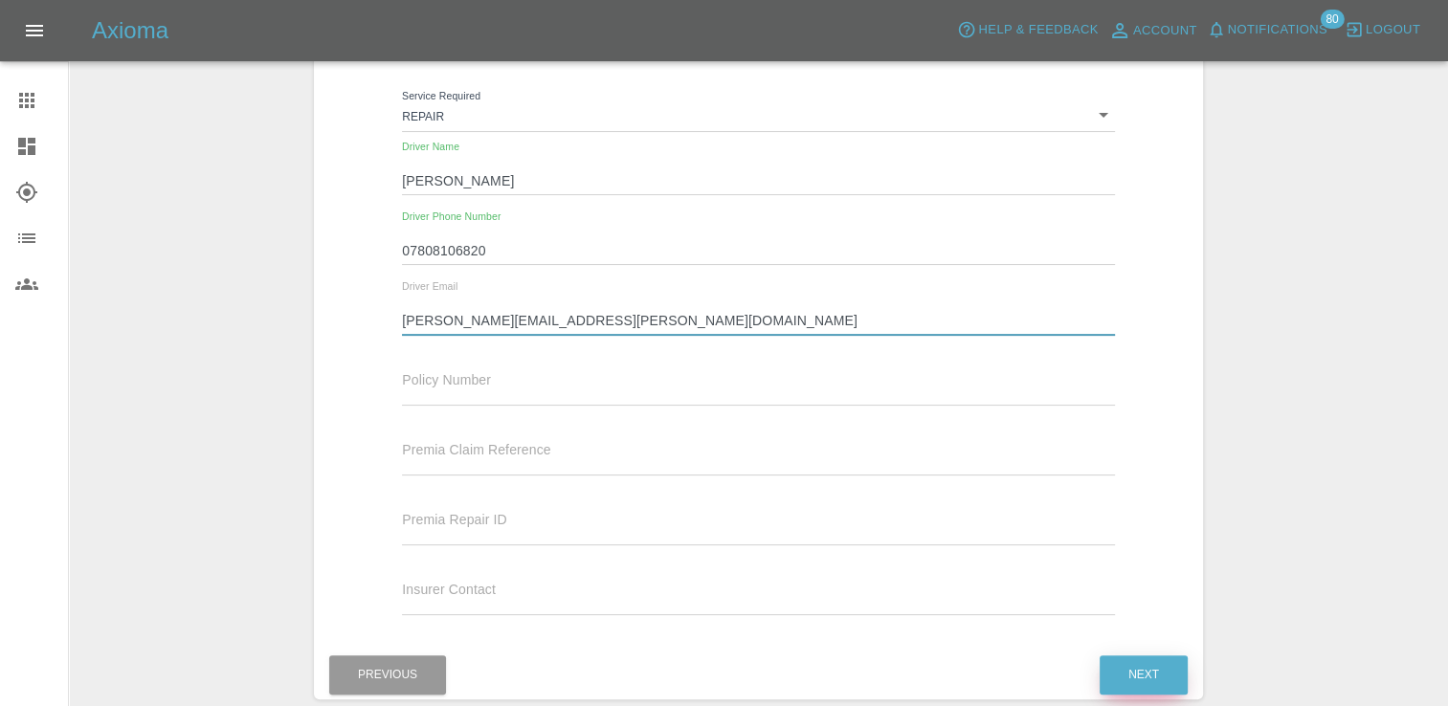
type input "karen.hurley@pwc.com"
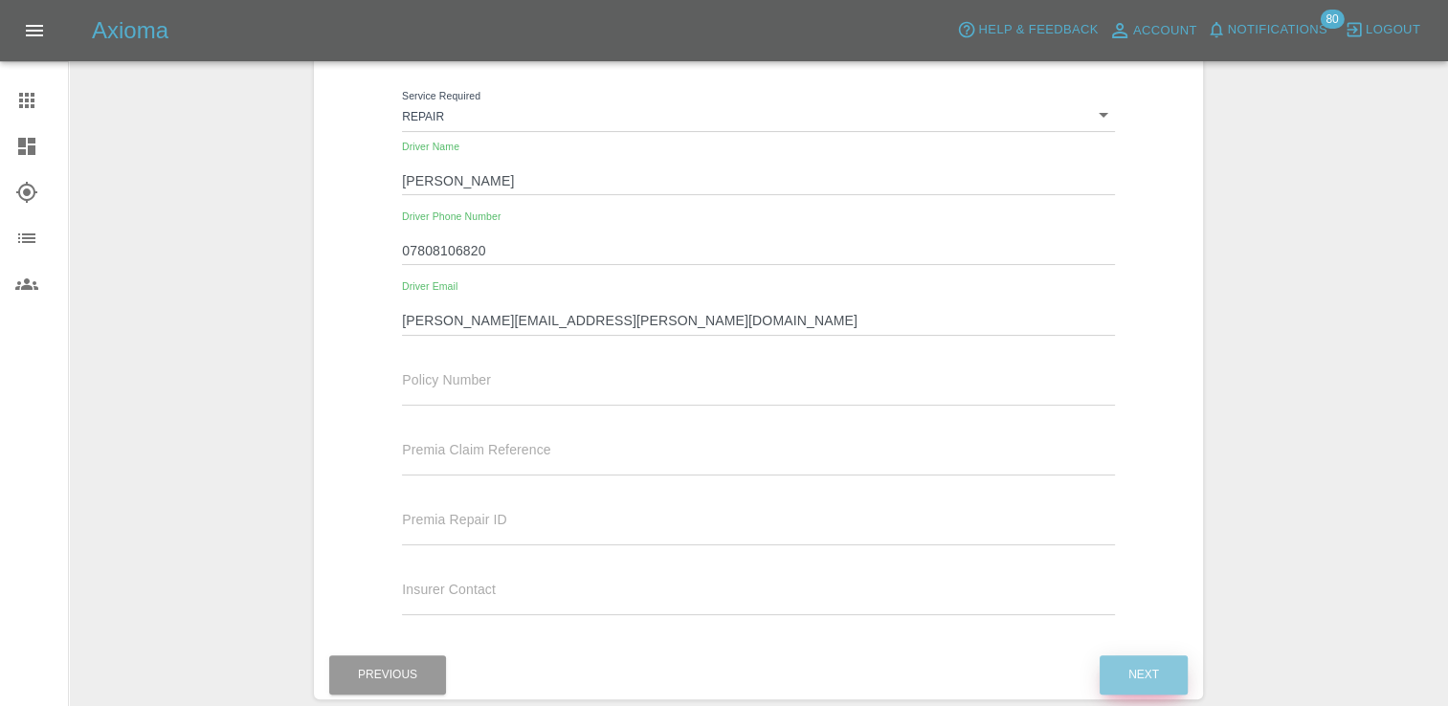
click at [1143, 683] on button "Next" at bounding box center [1143, 674] width 88 height 39
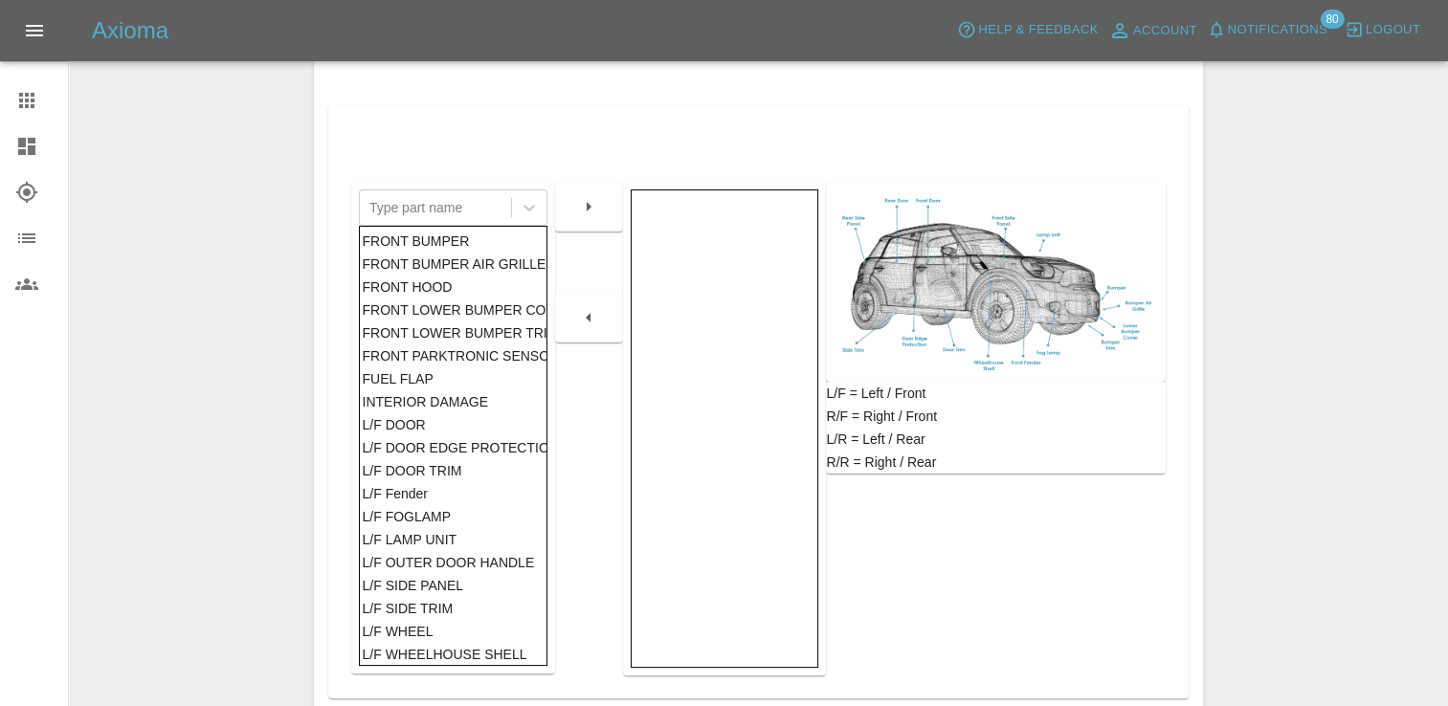
click at [453, 419] on div "L/F DOOR" at bounding box center [453, 424] width 182 height 23
click at [591, 216] on icon "button" at bounding box center [588, 206] width 23 height 23
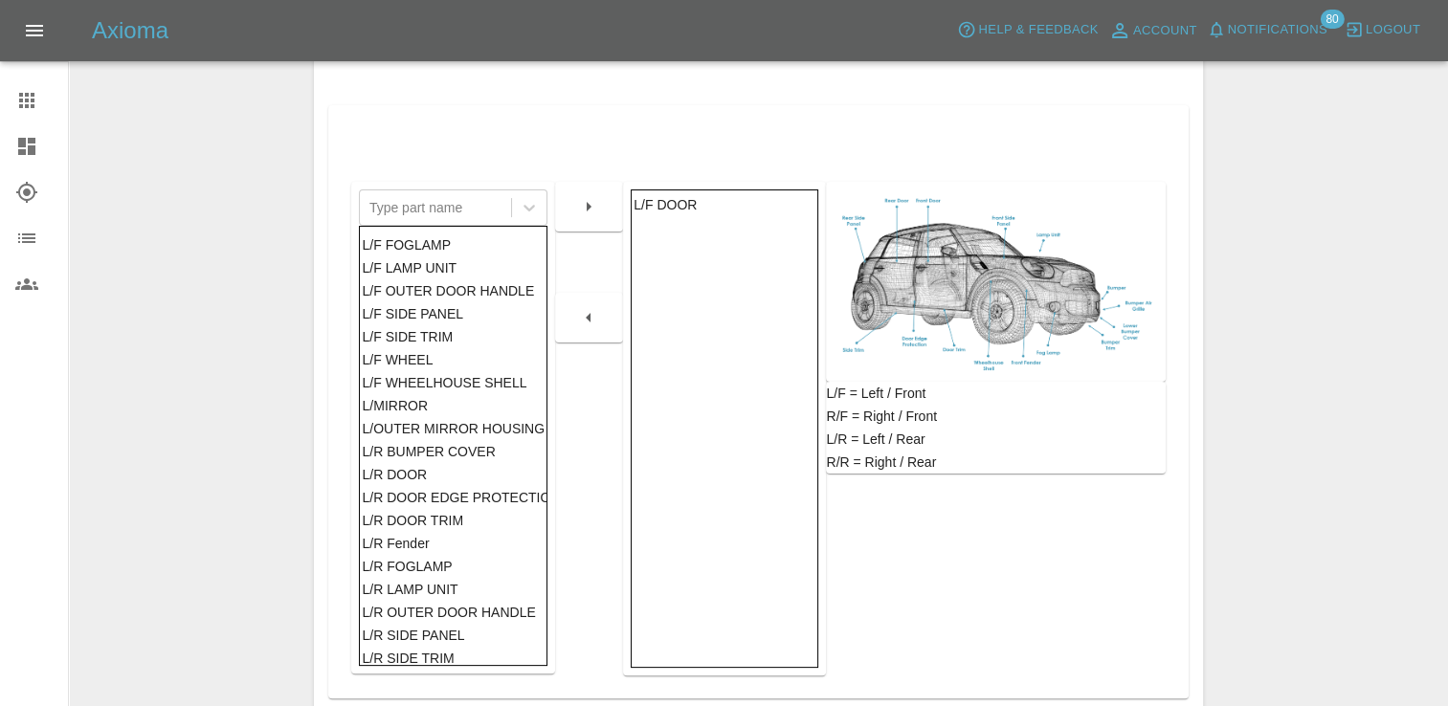
scroll to position [267, 0]
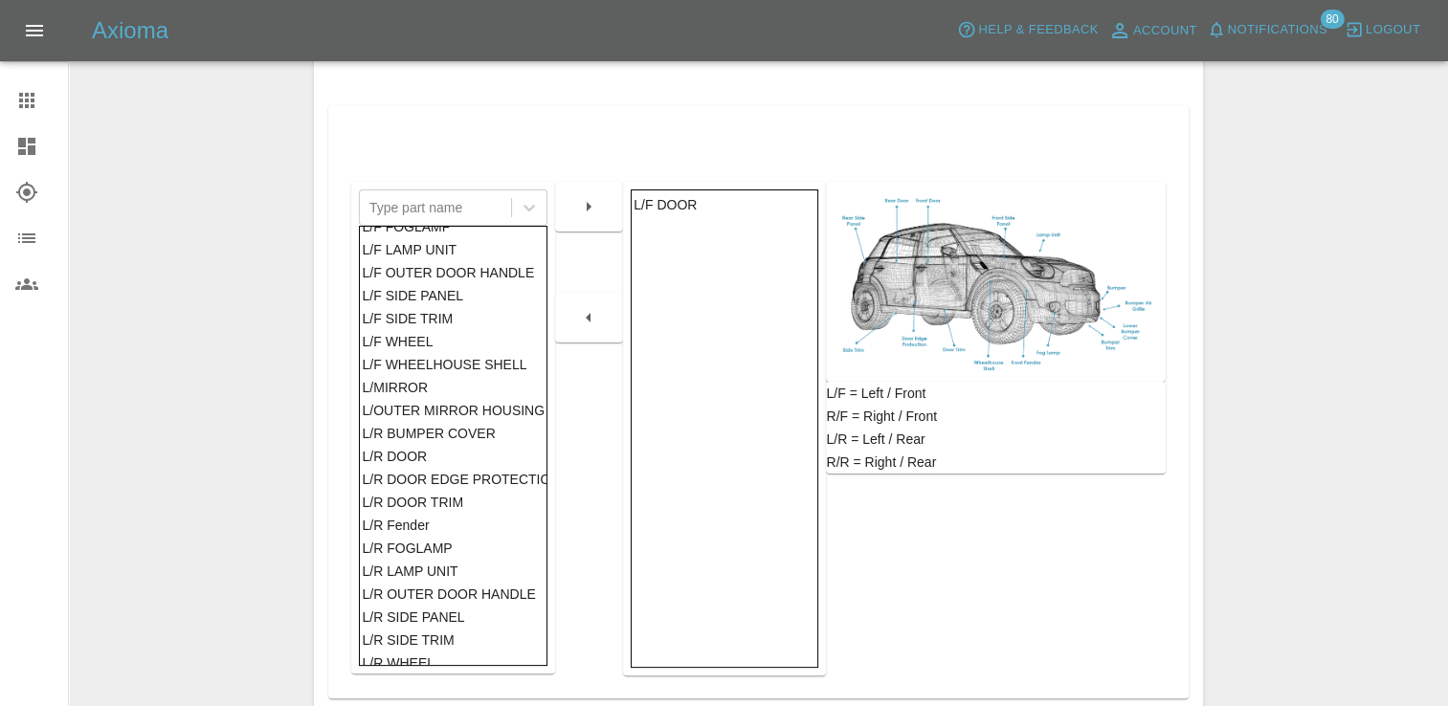
click at [413, 462] on div "L/R DOOR" at bounding box center [453, 456] width 182 height 23
click at [590, 225] on div at bounding box center [589, 207] width 68 height 50
click at [591, 219] on button "button" at bounding box center [588, 206] width 61 height 34
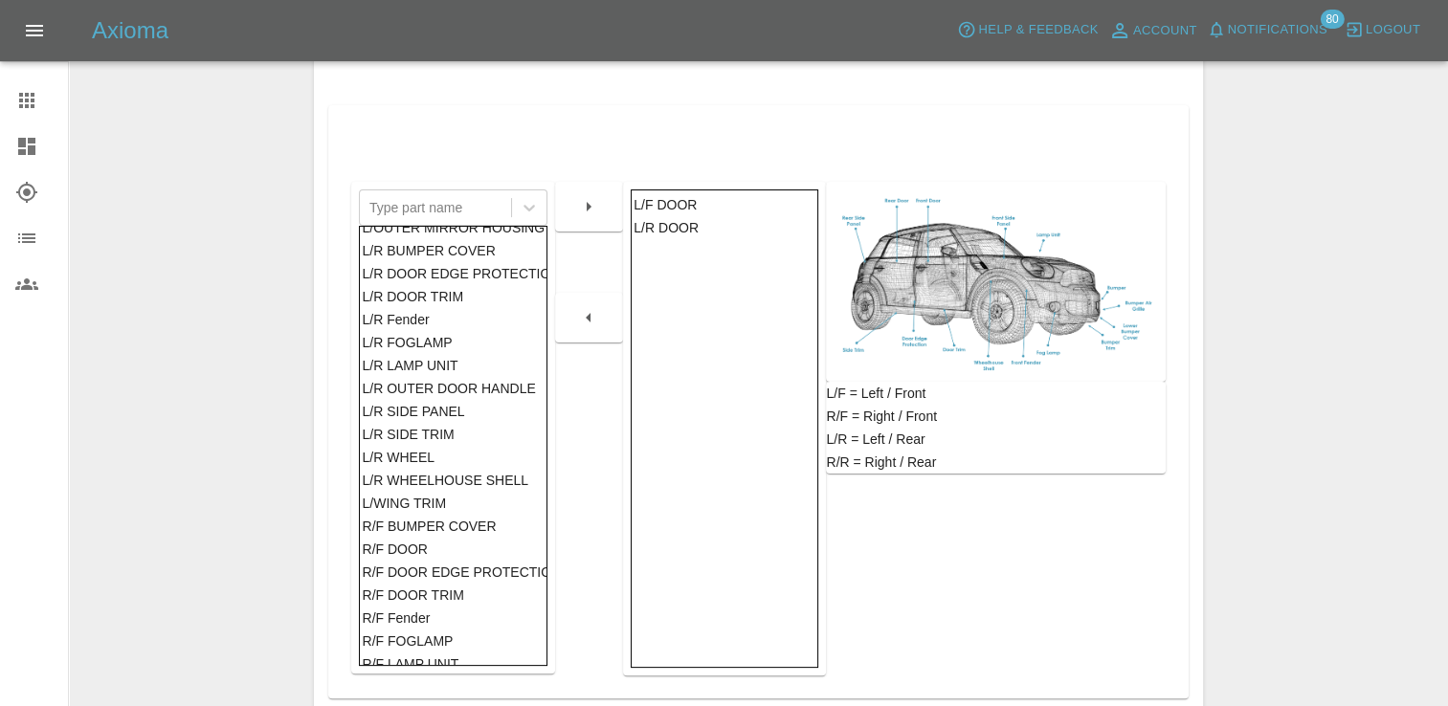
scroll to position [451, 0]
click at [439, 407] on div "L/R SIDE PANEL" at bounding box center [453, 410] width 182 height 23
click at [575, 209] on button "button" at bounding box center [588, 206] width 61 height 34
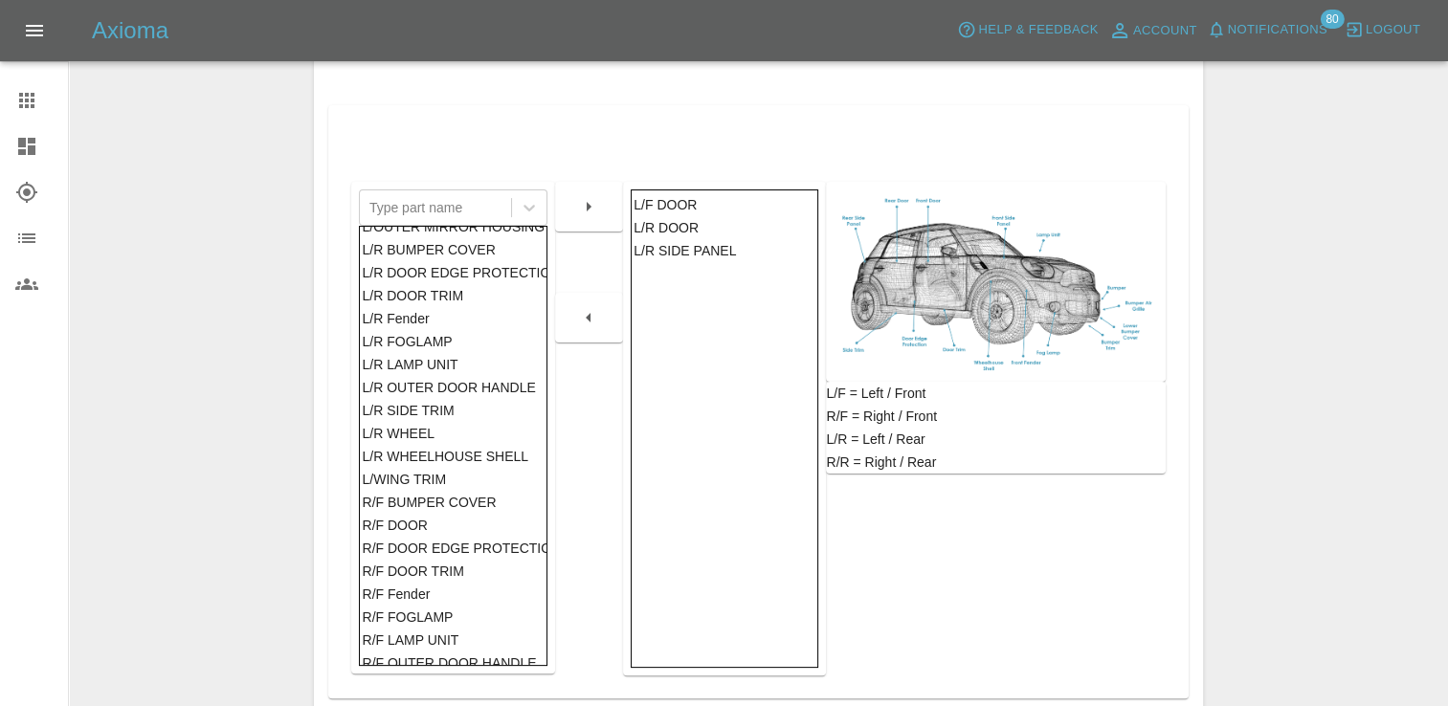
scroll to position [478, 0]
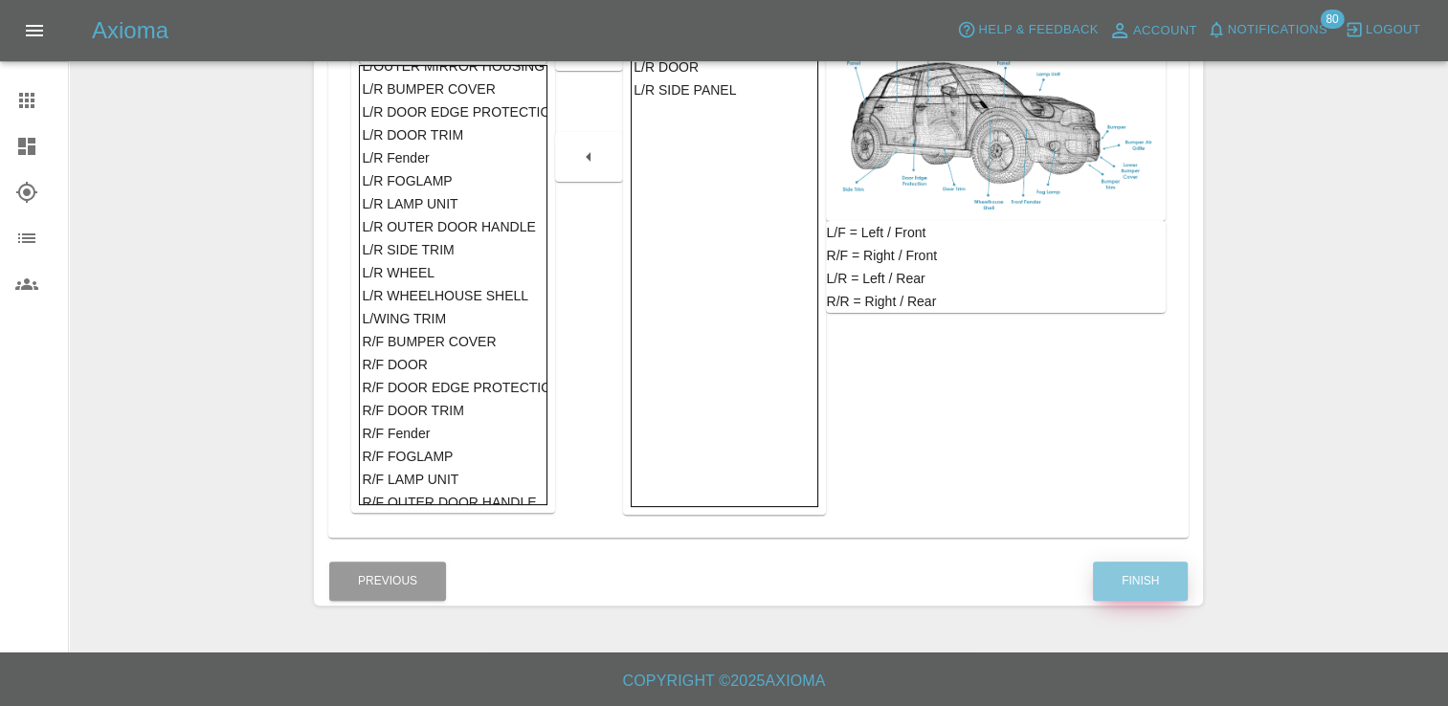
click at [1124, 587] on button "Finish" at bounding box center [1140, 581] width 95 height 39
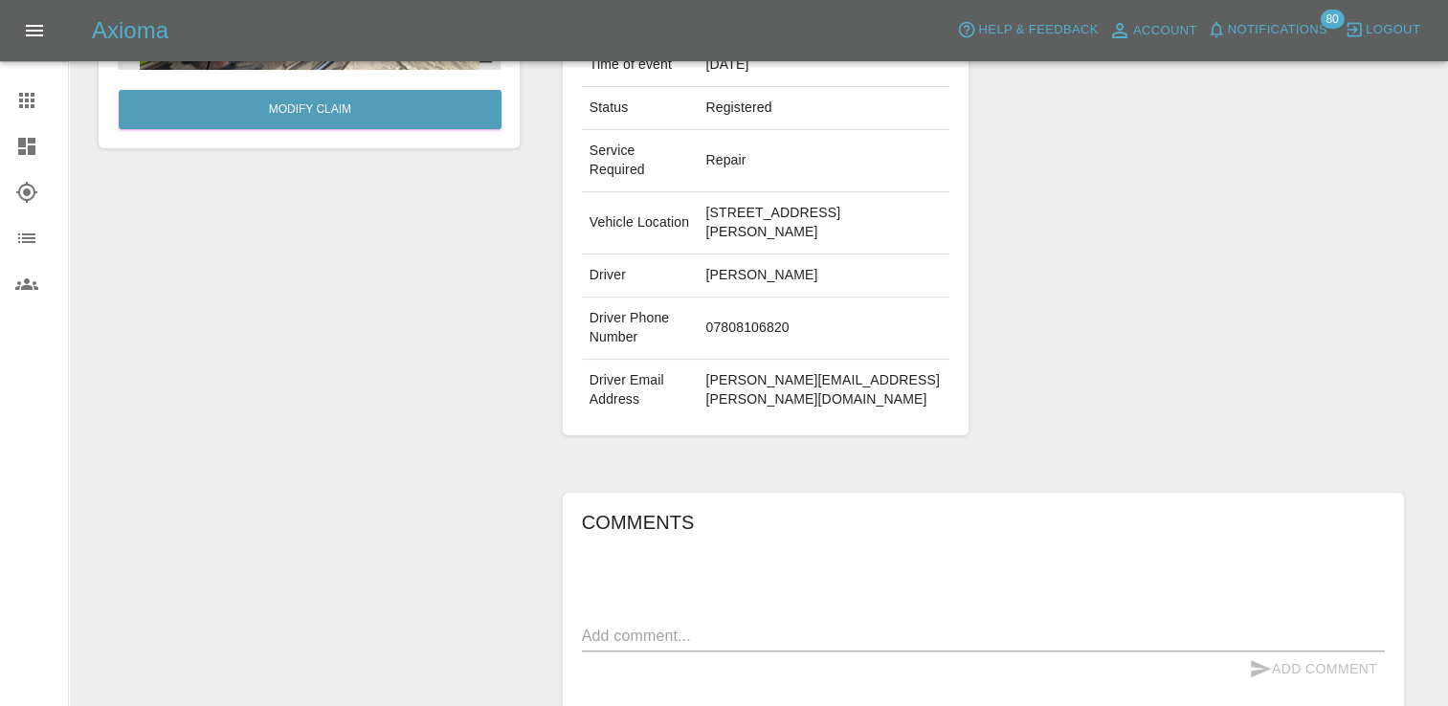
scroll to position [373, 0]
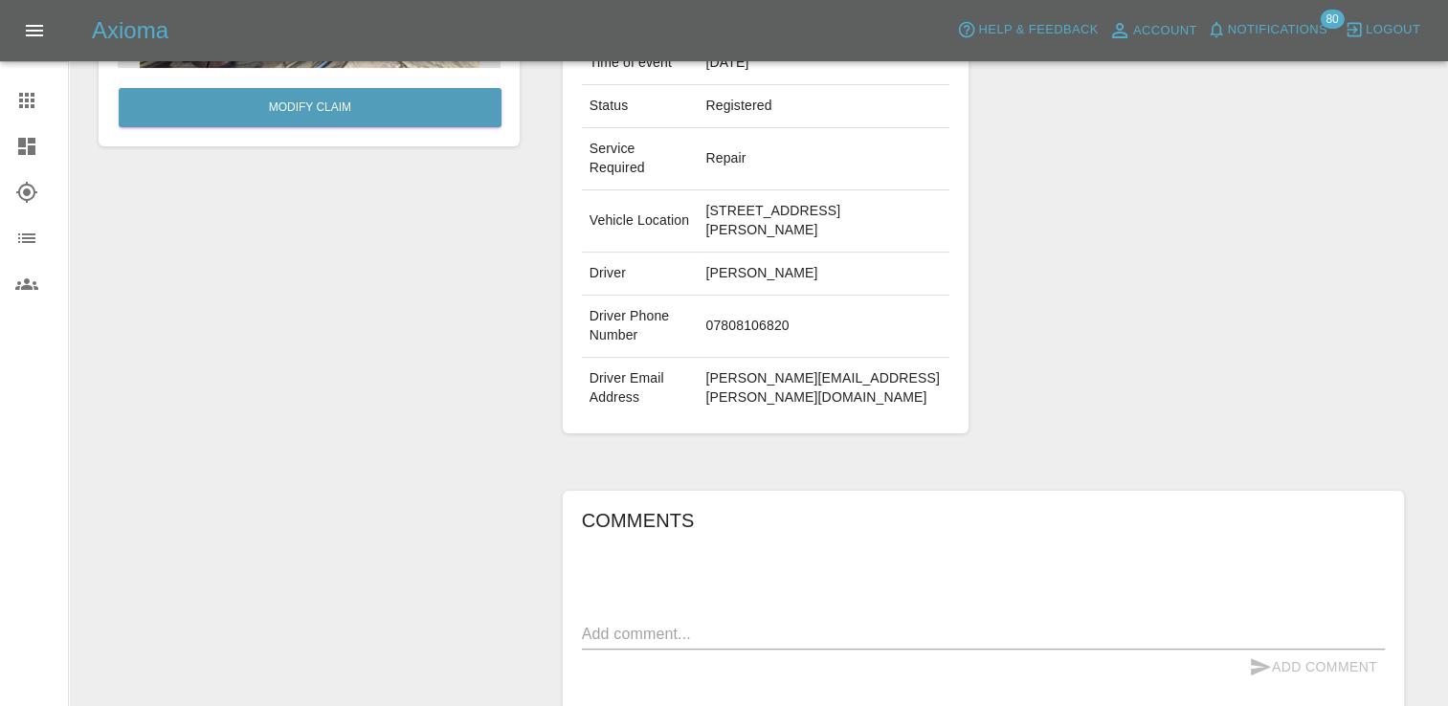
click at [670, 536] on div "Comments x Add Comment" at bounding box center [983, 633] width 803 height 256
click at [669, 623] on textarea at bounding box center [983, 634] width 803 height 22
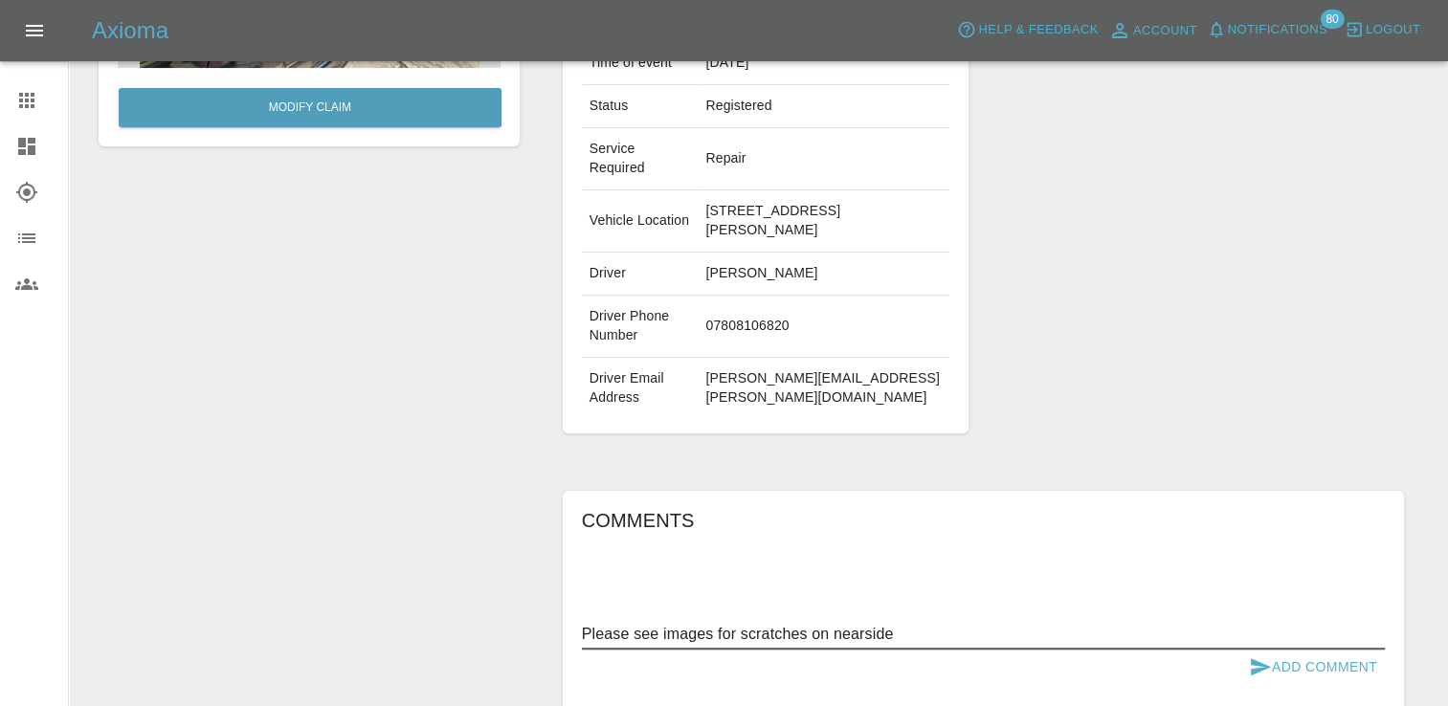
type textarea "Please see images for scratches on nearside"
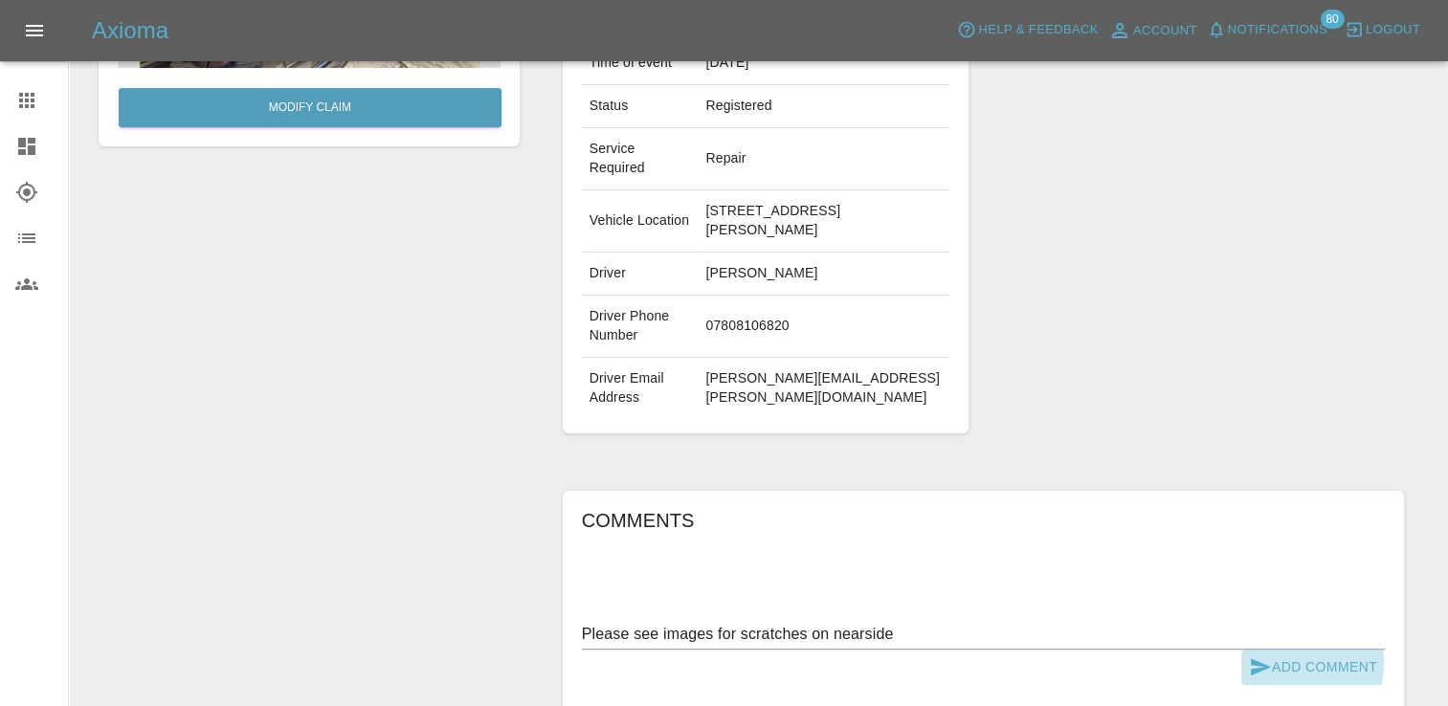
click at [1282, 650] on button "Add Comment" at bounding box center [1313, 667] width 144 height 35
